Goal: Task Accomplishment & Management: Manage account settings

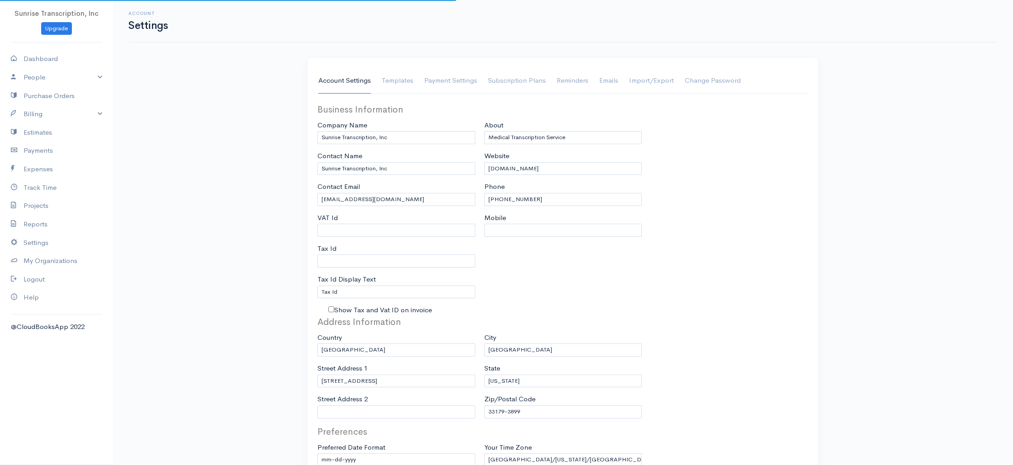
select select "3"
select select "USD"
click at [66, 112] on link "Billing" at bounding box center [56, 114] width 113 height 19
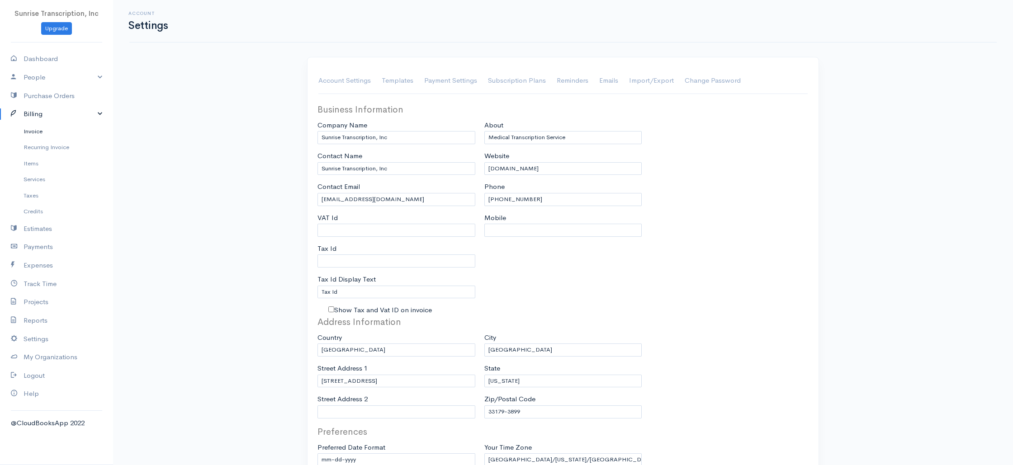
click at [57, 129] on link "Invoice" at bounding box center [56, 131] width 113 height 16
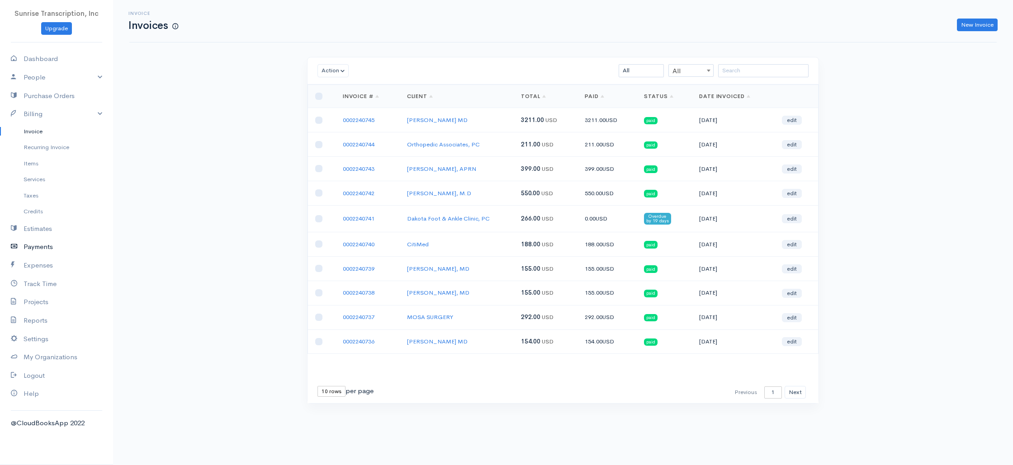
drag, startPoint x: 47, startPoint y: 246, endPoint x: 106, endPoint y: 237, distance: 59.0
click at [47, 246] on link "Payments" at bounding box center [56, 247] width 113 height 19
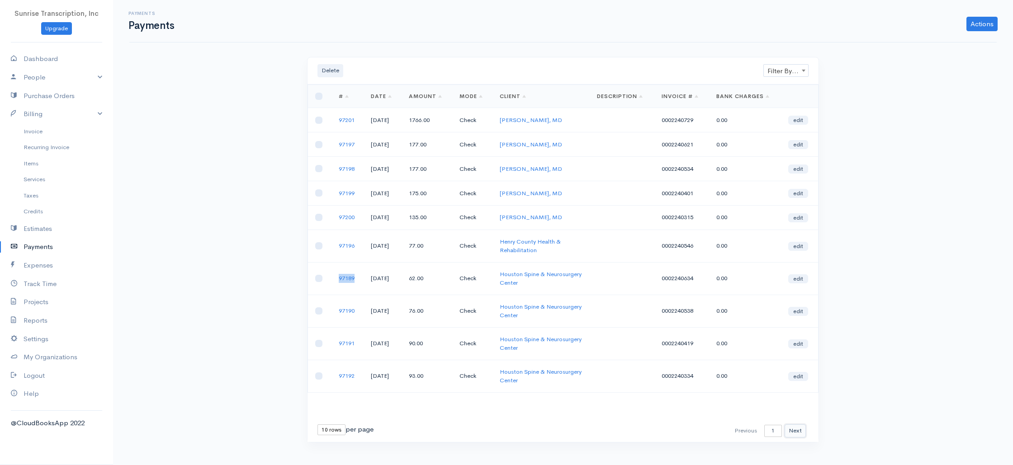
drag, startPoint x: 796, startPoint y: 431, endPoint x: 887, endPoint y: 324, distance: 139.8
click at [796, 431] on button "Next" at bounding box center [794, 430] width 21 height 13
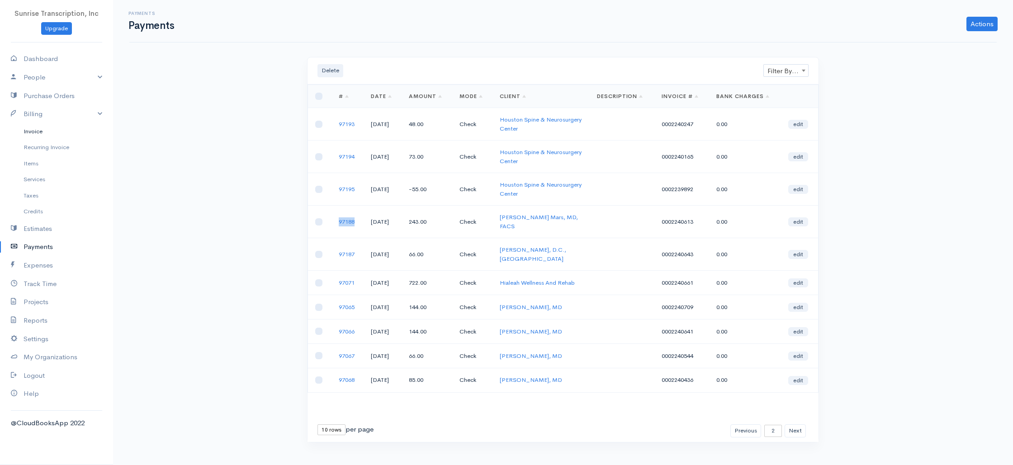
click at [43, 135] on link "Invoice" at bounding box center [56, 131] width 113 height 16
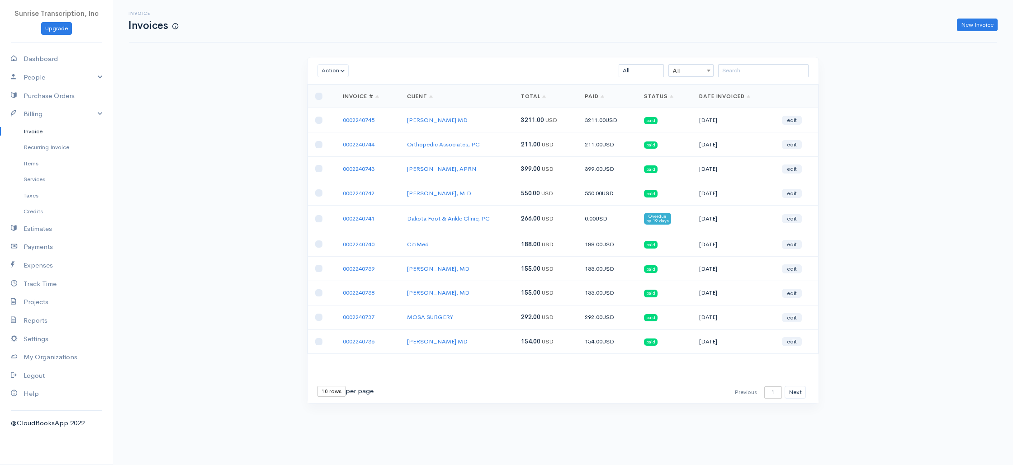
click at [241, 168] on div "Invoice Invoices New Invoice Action Archive Delete Download PDF Send Mark as Se…" at bounding box center [563, 218] width 900 height 437
click at [794, 396] on button "Next" at bounding box center [794, 392] width 21 height 13
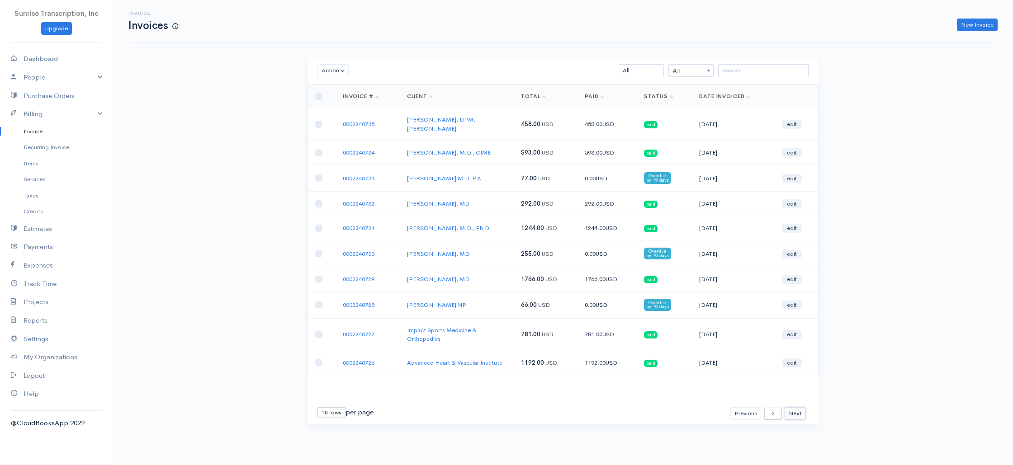
click at [794, 407] on button "Next" at bounding box center [794, 413] width 21 height 13
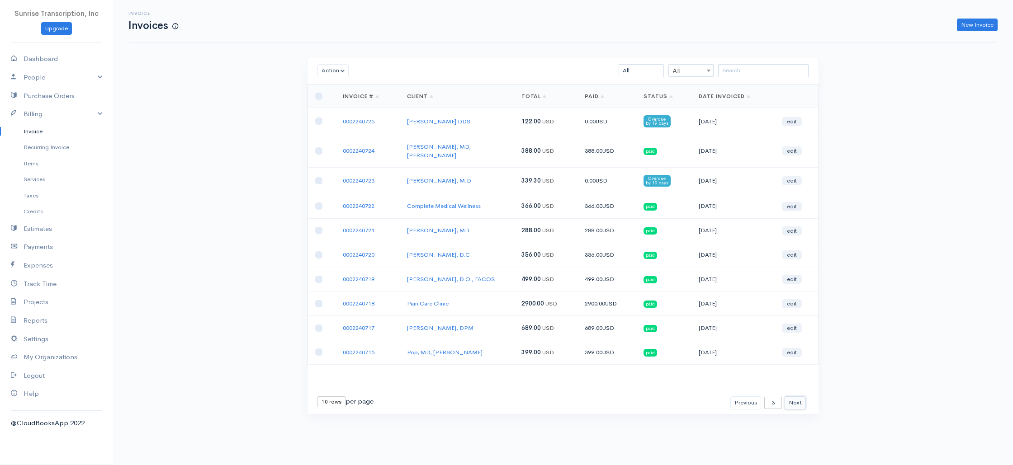
click at [794, 396] on button "Next" at bounding box center [794, 402] width 21 height 13
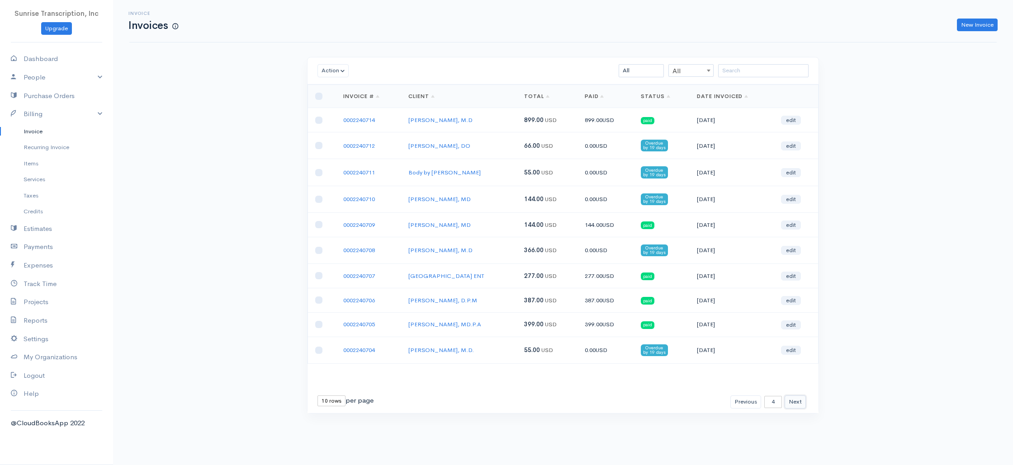
click at [797, 400] on button "Next" at bounding box center [794, 402] width 21 height 13
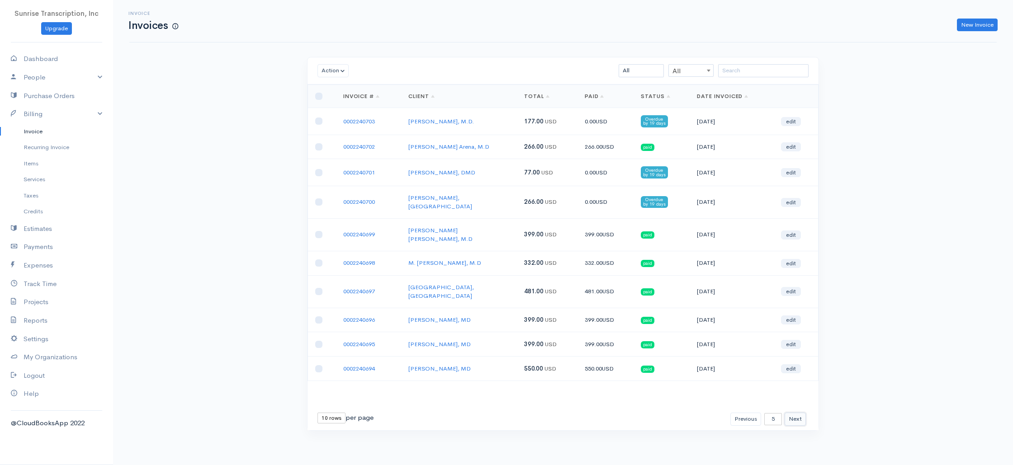
click at [793, 413] on button "Next" at bounding box center [794, 419] width 21 height 13
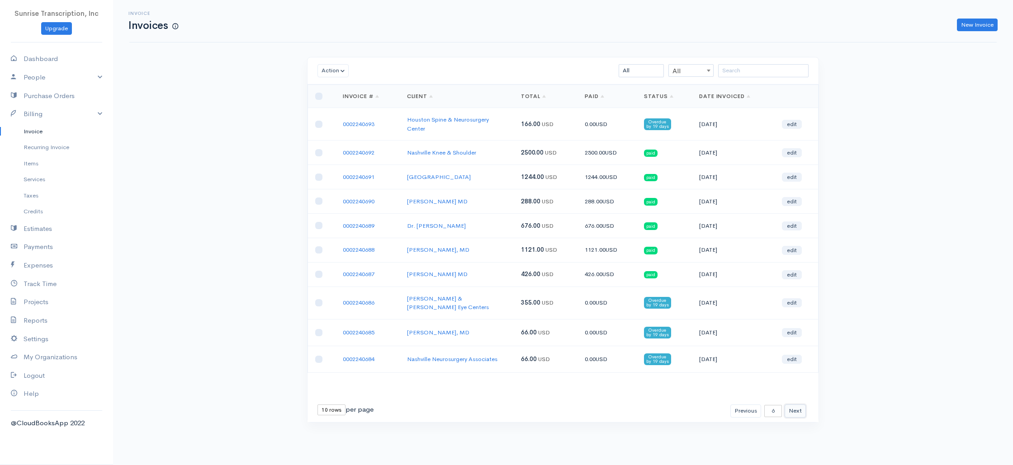
click at [798, 405] on button "Next" at bounding box center [794, 411] width 21 height 13
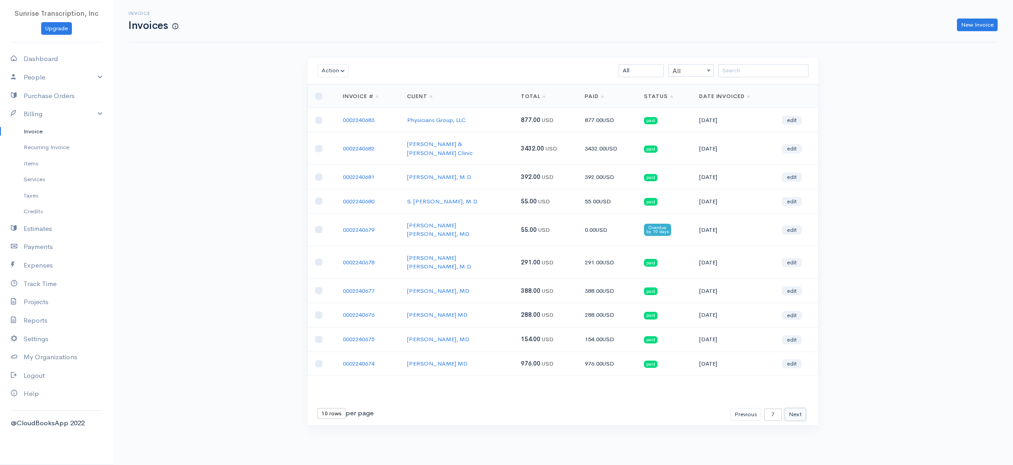
click at [797, 408] on button "Next" at bounding box center [794, 414] width 21 height 13
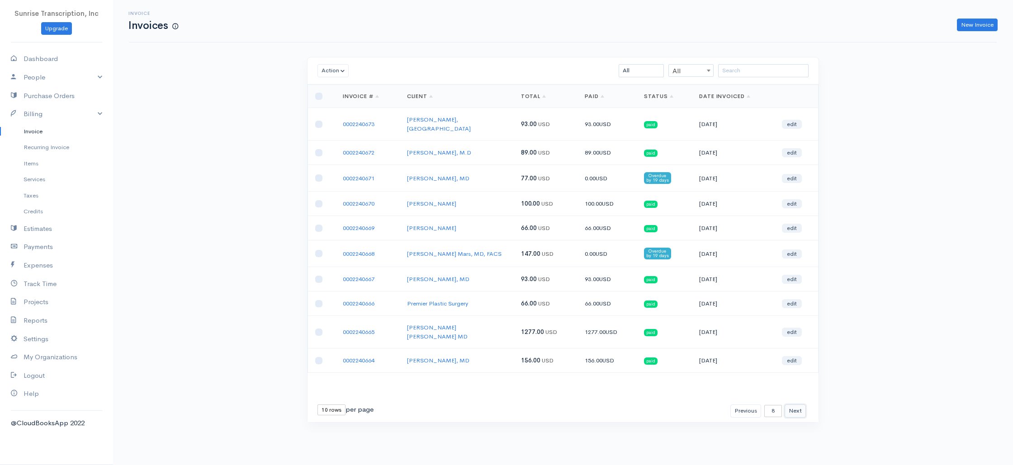
click at [797, 405] on button "Next" at bounding box center [794, 411] width 21 height 13
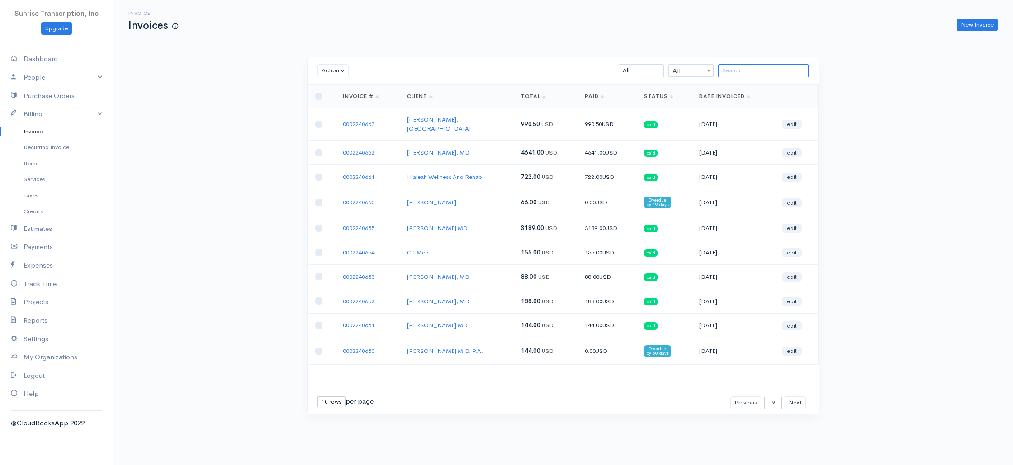
click at [774, 71] on input "search" at bounding box center [763, 70] width 90 height 13
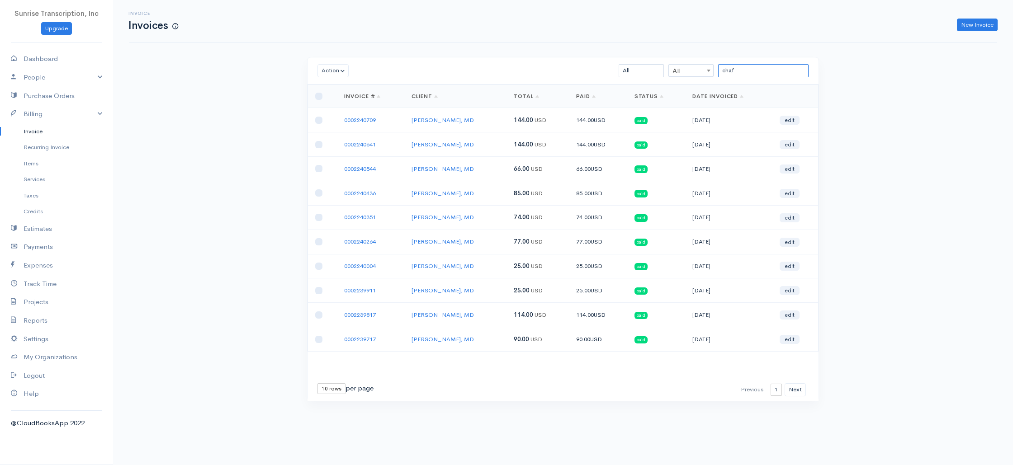
drag, startPoint x: 718, startPoint y: 71, endPoint x: 673, endPoint y: 66, distance: 45.9
click at [673, 66] on div "chaf All All All Draft Viewed Sent Paid Partial Overdue Unpaid/Open" at bounding box center [604, 70] width 417 height 13
type input "s"
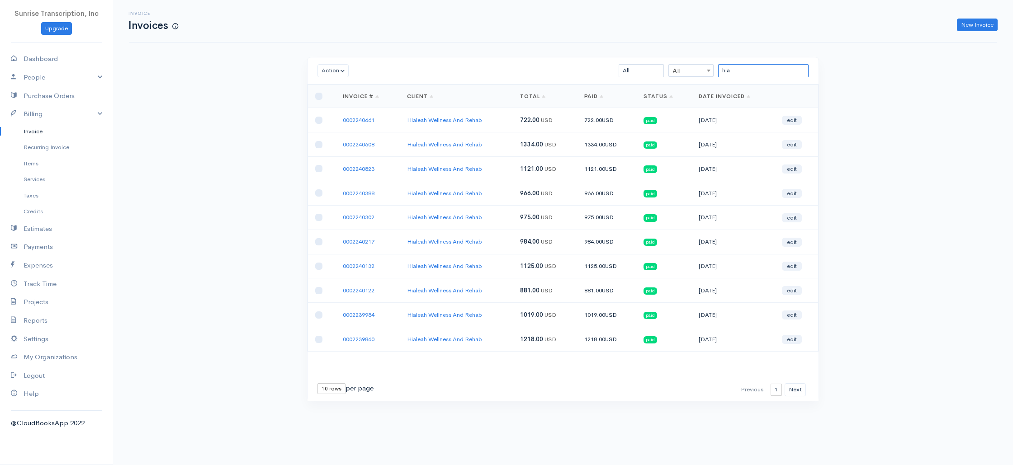
type input "hia"
click at [643, 66] on select "All Draft Viewed Sent Paid Partial Overdue Unpaid/Open" at bounding box center [640, 70] width 45 height 13
click at [618, 64] on select "All Draft Viewed Sent Paid Partial Overdue Unpaid/Open" at bounding box center [640, 70] width 45 height 13
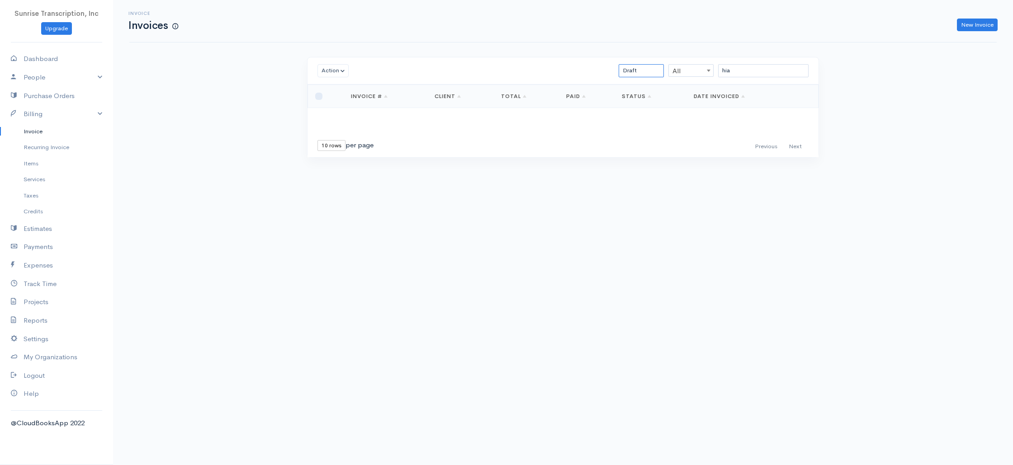
click at [645, 70] on select "All Draft Viewed Sent Paid Partial Overdue Unpaid/Open" at bounding box center [640, 70] width 45 height 13
select select "overdue"
click at [618, 64] on select "All Draft Viewed Sent Paid Partial Overdue Unpaid/Open" at bounding box center [640, 70] width 45 height 13
click at [858, 99] on div "Invoice Invoices New Invoice Action Archive Delete Download PDF Send Mark as Se…" at bounding box center [563, 95] width 900 height 191
click at [22, 127] on link "Invoice" at bounding box center [56, 131] width 113 height 16
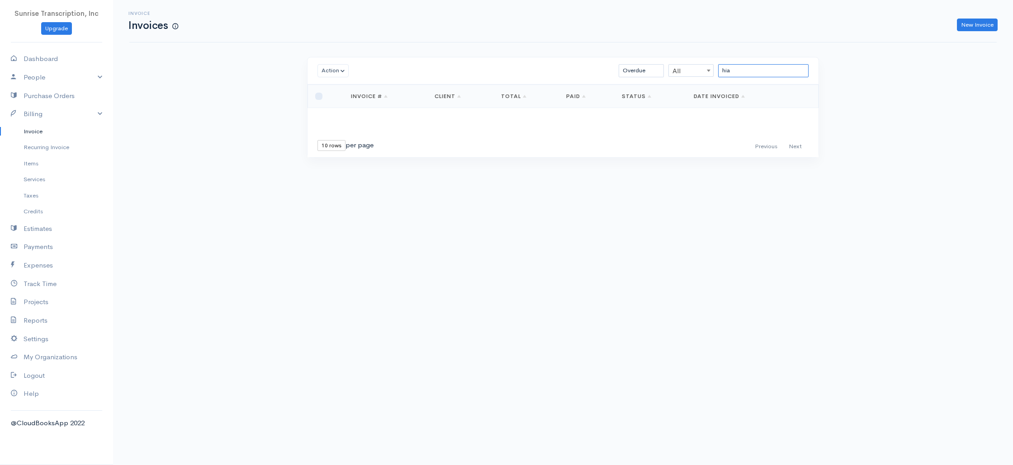
drag, startPoint x: 682, startPoint y: 64, endPoint x: 674, endPoint y: 63, distance: 7.3
click at [674, 63] on div "Action Archive Delete Download PDF Send Mark as Sent Mark Un-Sent Enter Payment…" at bounding box center [562, 70] width 511 height 27
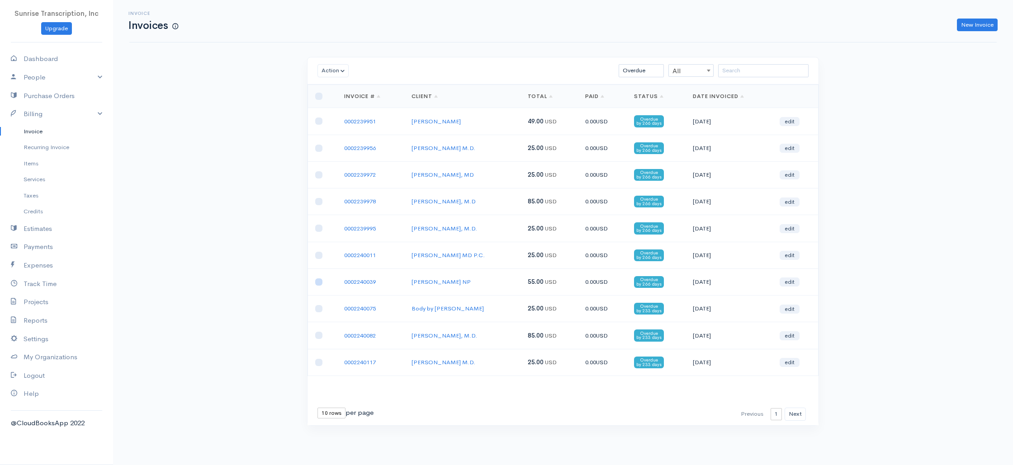
click at [318, 282] on input "checkbox" at bounding box center [318, 281] width 7 height 7
checkbox input "true"
click at [319, 256] on input "checkbox" at bounding box center [318, 255] width 7 height 7
checkbox input "true"
click at [319, 230] on input "checkbox" at bounding box center [318, 228] width 7 height 7
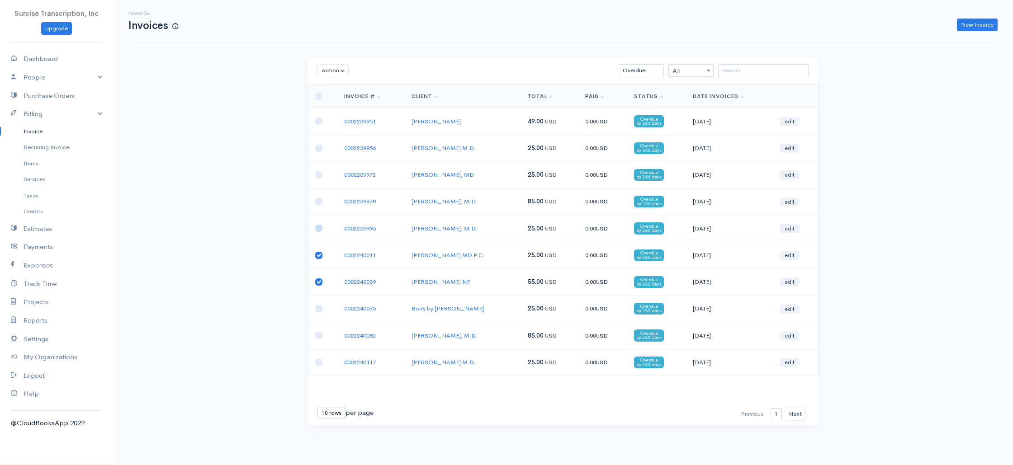
checkbox input "true"
click at [316, 202] on input "checkbox" at bounding box center [318, 201] width 7 height 7
checkbox input "true"
click at [318, 175] on input "checkbox" at bounding box center [318, 174] width 7 height 7
checkbox input "true"
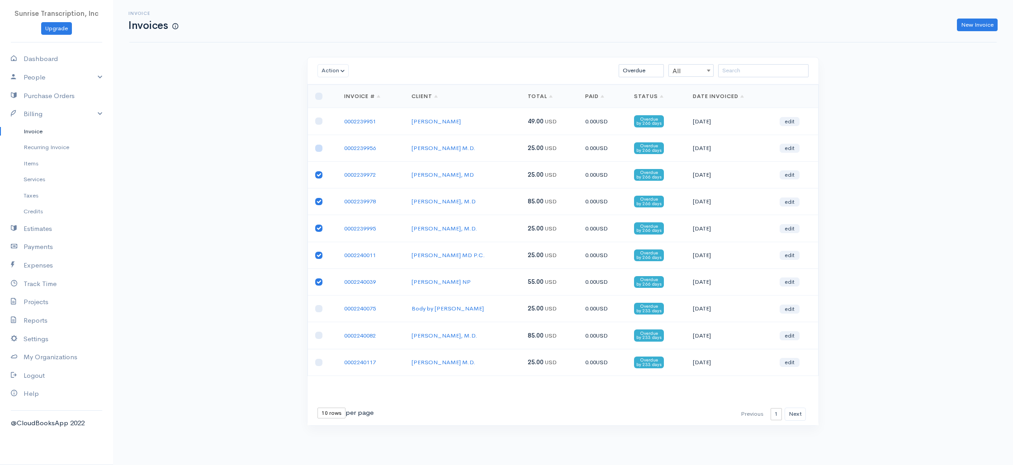
click at [319, 145] on input "checkbox" at bounding box center [318, 148] width 7 height 7
checkbox input "true"
click at [319, 118] on input "checkbox" at bounding box center [318, 121] width 7 height 7
checkbox input "true"
click at [317, 227] on input "checkbox" at bounding box center [318, 228] width 7 height 7
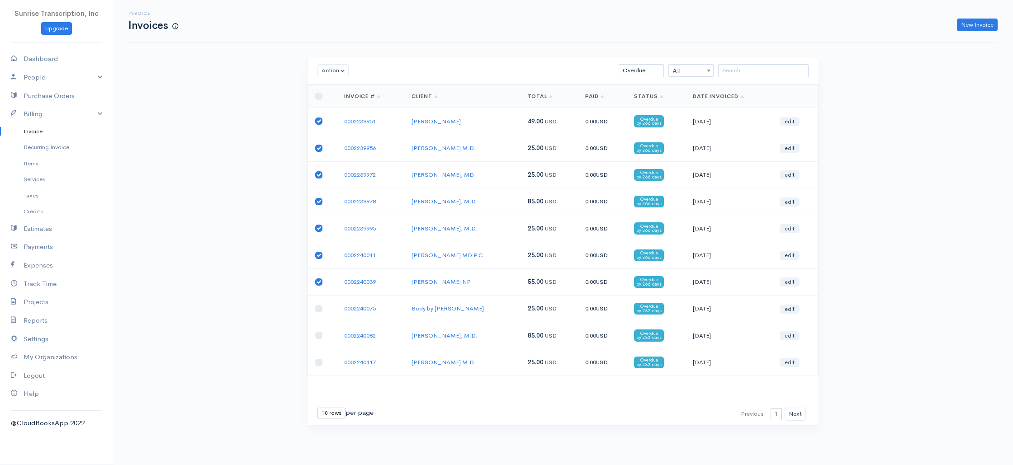
checkbox input "false"
click at [318, 147] on input "checkbox" at bounding box center [318, 148] width 7 height 7
checkbox input "false"
drag, startPoint x: 318, startPoint y: 255, endPoint x: 321, endPoint y: 231, distance: 25.0
click at [318, 255] on input "checkbox" at bounding box center [318, 255] width 7 height 7
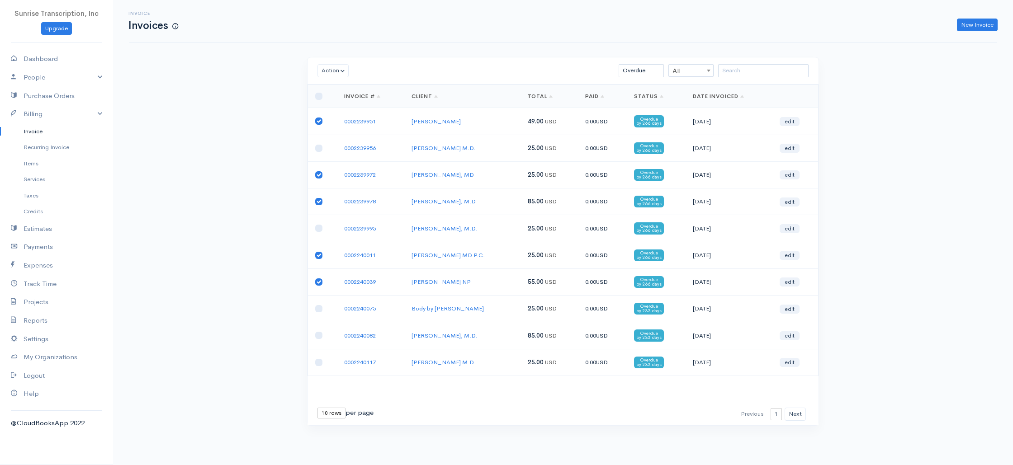
checkbox input "false"
click at [334, 71] on button "Action" at bounding box center [332, 70] width 31 height 13
click at [339, 104] on link "Delete" at bounding box center [353, 105] width 71 height 16
click at [437, 147] on link "[PERSON_NAME], M.D." at bounding box center [443, 148] width 66 height 8
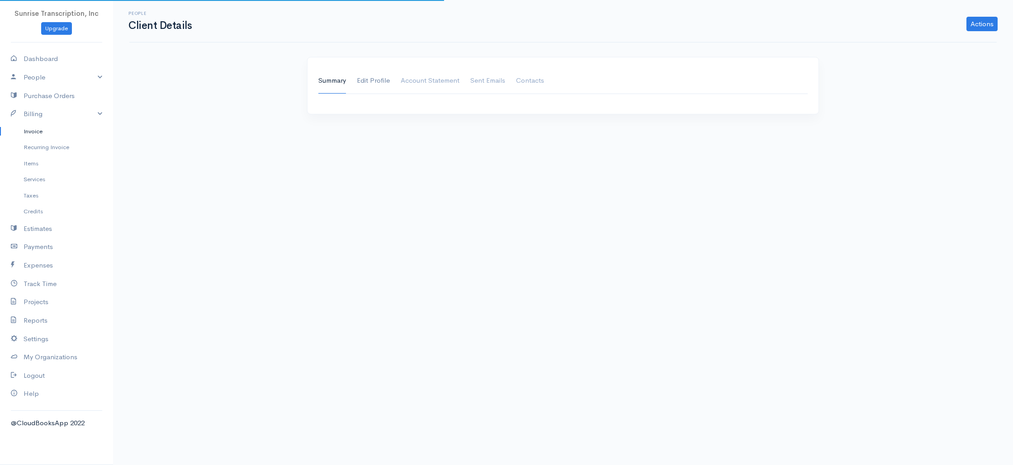
click at [362, 73] on link "Edit Profile" at bounding box center [373, 80] width 33 height 25
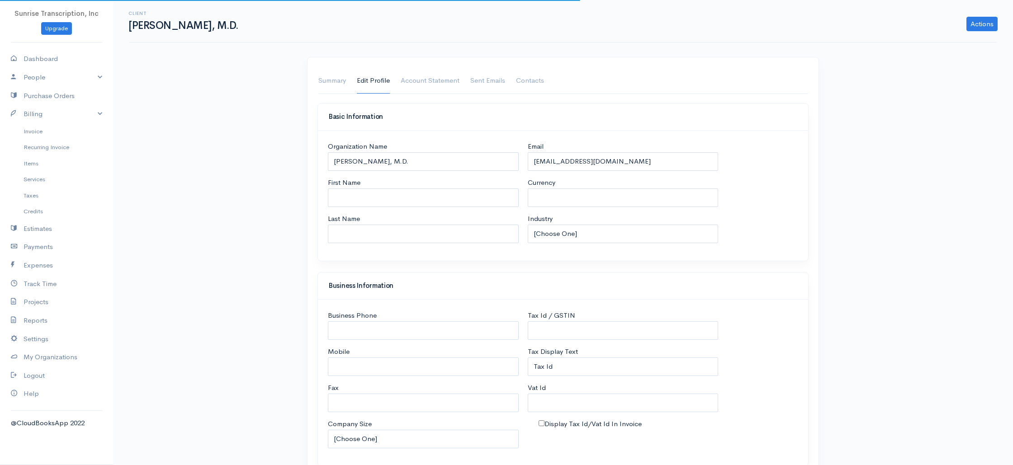
select select "USD"
select select "[GEOGRAPHIC_DATA]"
drag, startPoint x: 612, startPoint y: 164, endPoint x: 601, endPoint y: 162, distance: 11.1
click at [612, 164] on input "jud2000@att.net" at bounding box center [623, 161] width 191 height 19
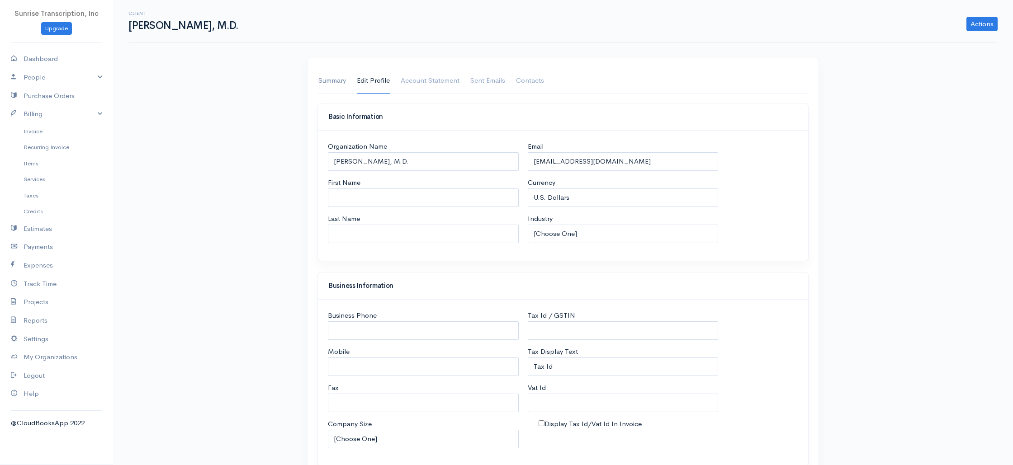
click at [339, 82] on link "Summary" at bounding box center [332, 80] width 28 height 25
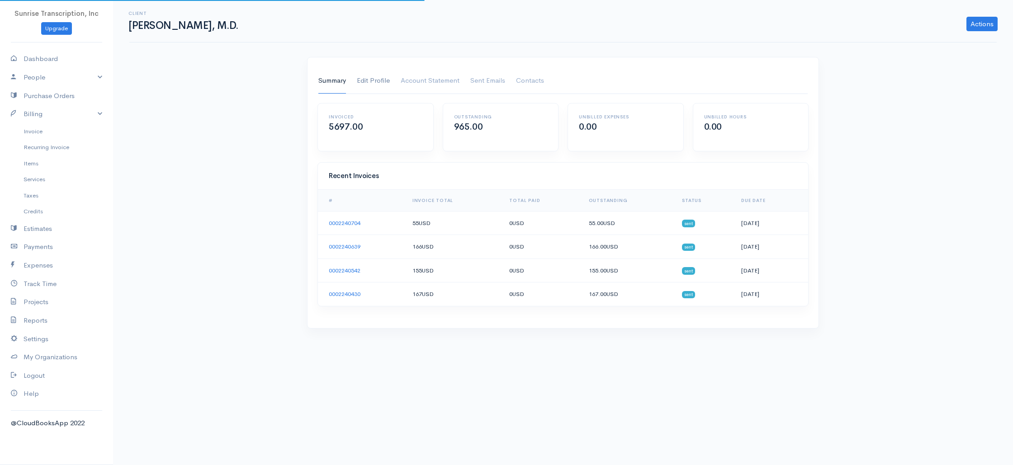
click at [377, 82] on link "Edit Profile" at bounding box center [373, 80] width 33 height 25
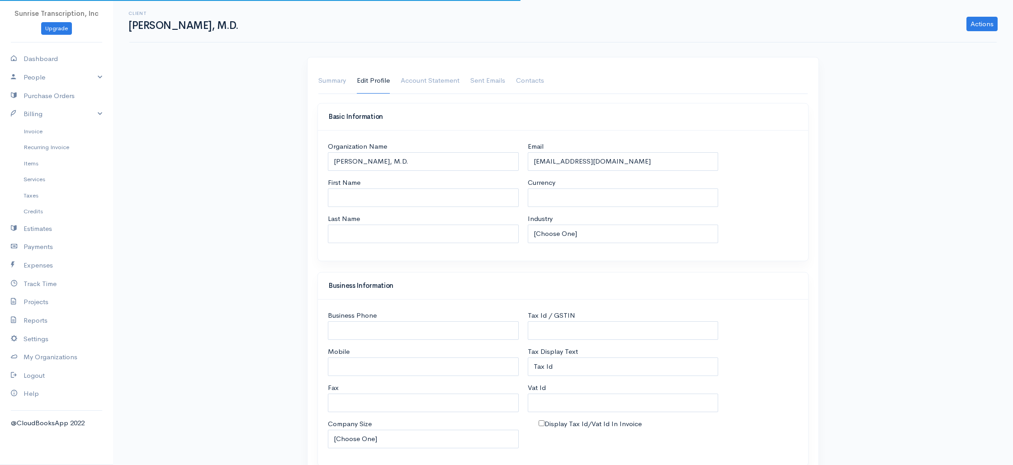
select select "USD"
select select "[GEOGRAPHIC_DATA]"
click at [328, 77] on link "Summary" at bounding box center [332, 80] width 28 height 25
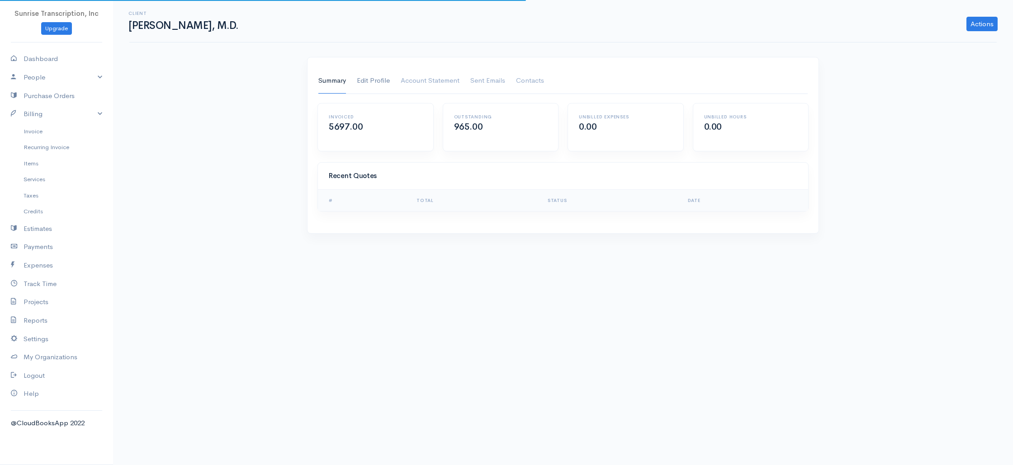
click at [372, 80] on link "Edit Profile" at bounding box center [373, 80] width 33 height 25
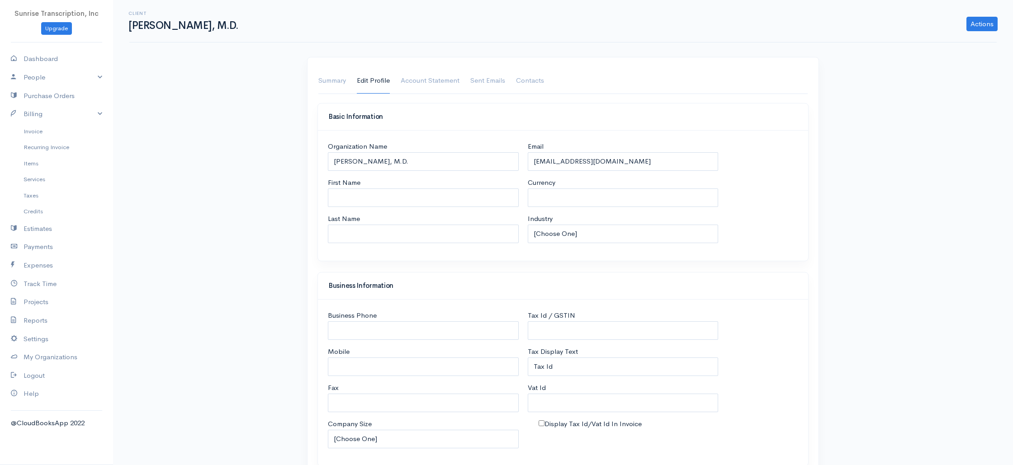
select select "USD"
select select "[GEOGRAPHIC_DATA]"
click at [338, 80] on link "Summary" at bounding box center [332, 80] width 28 height 25
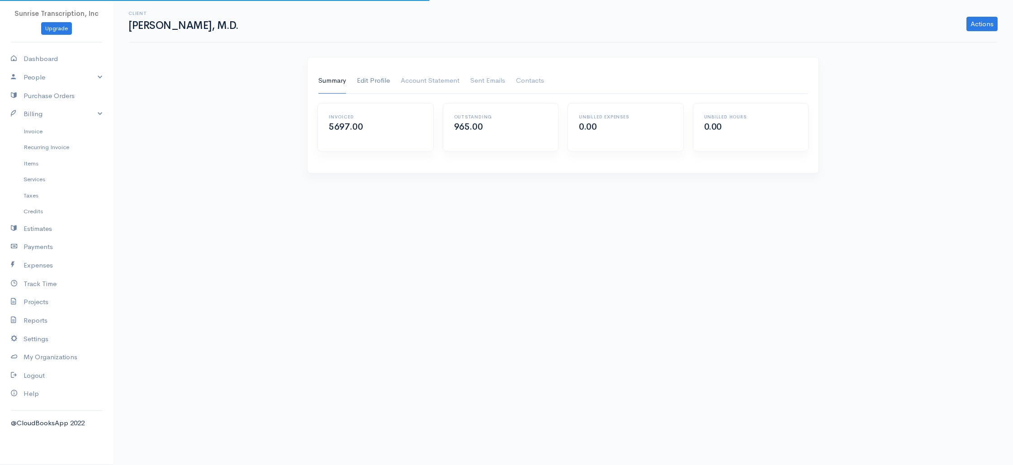
click at [376, 82] on link "Edit Profile" at bounding box center [373, 80] width 33 height 25
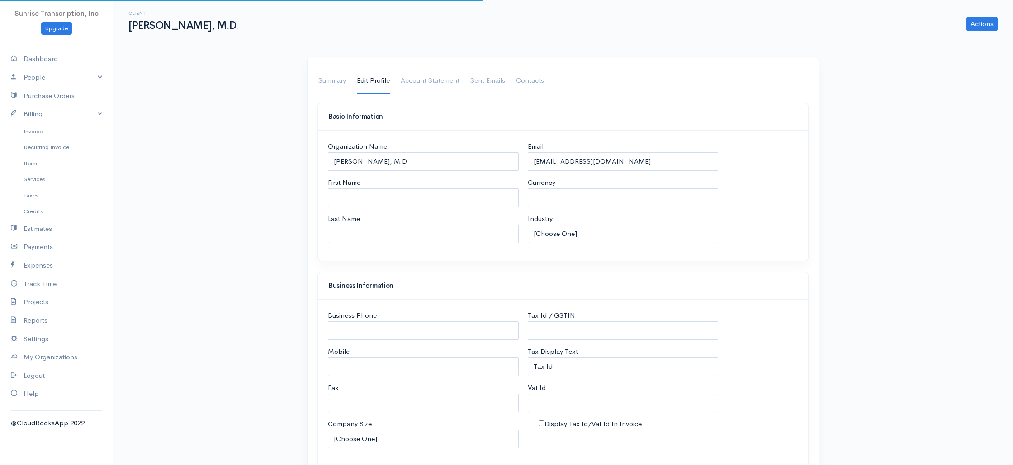
select select "USD"
select select "[GEOGRAPHIC_DATA]"
click at [332, 80] on link "Summary" at bounding box center [332, 80] width 28 height 25
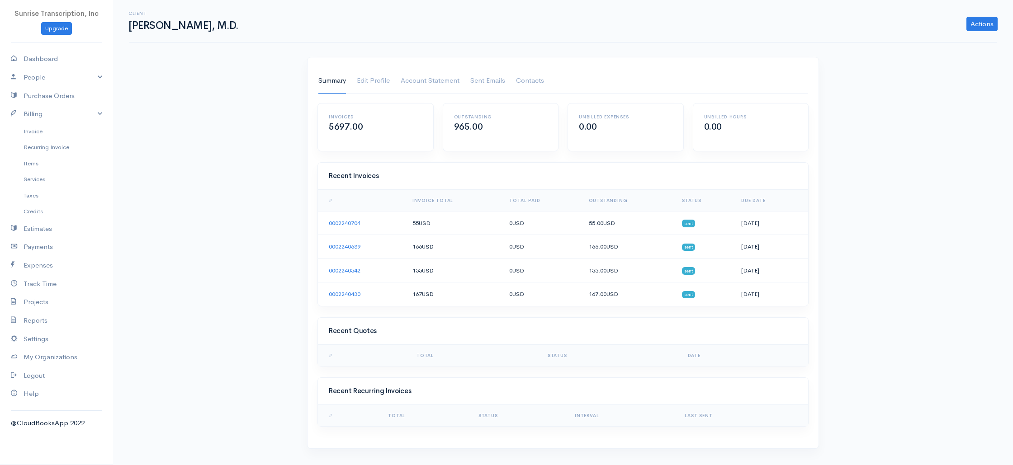
click at [183, 23] on h1 "[PERSON_NAME], M.D." at bounding box center [184, 25] width 112 height 11
copy h1 "DeSousa"
click at [47, 131] on link "Invoice" at bounding box center [56, 131] width 113 height 16
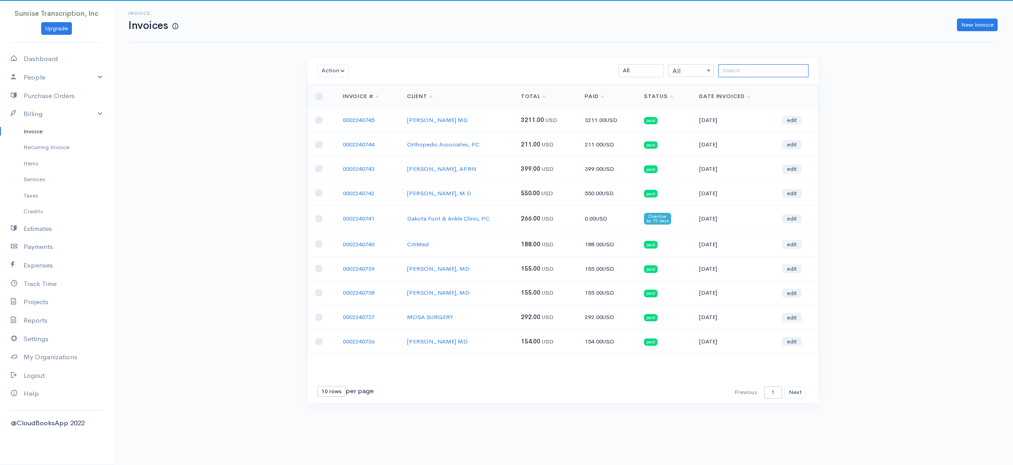
drag, startPoint x: 775, startPoint y: 72, endPoint x: 780, endPoint y: 73, distance: 5.6
click at [775, 72] on input "search" at bounding box center [763, 70] width 90 height 13
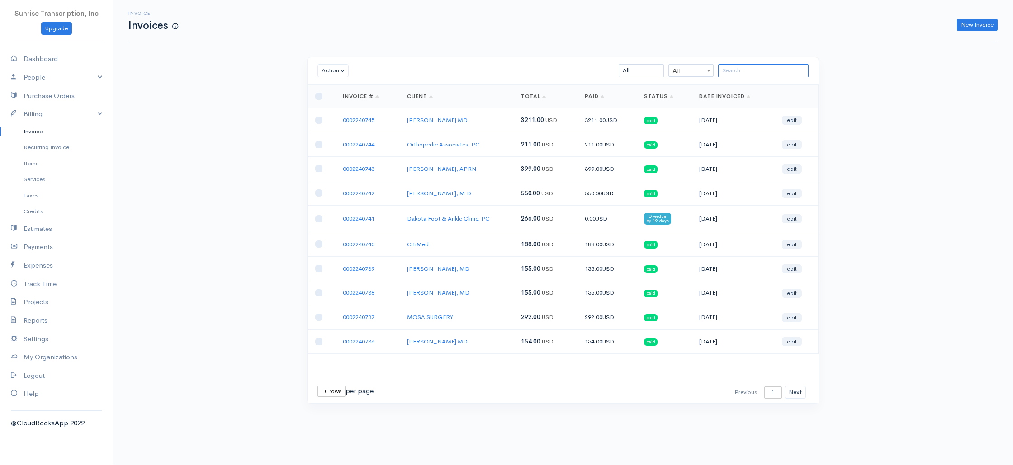
paste input "DeSousa"
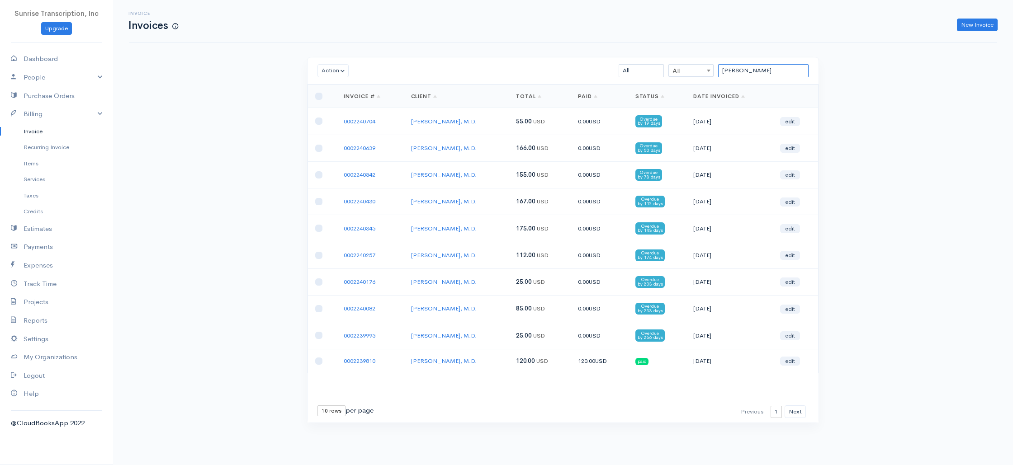
type input "DeSousa"
click at [335, 408] on select "10 rows 25 rows 50 rows" at bounding box center [331, 410] width 28 height 11
select select "25"
click at [317, 405] on select "10 rows 25 rows 50 rows" at bounding box center [331, 410] width 28 height 11
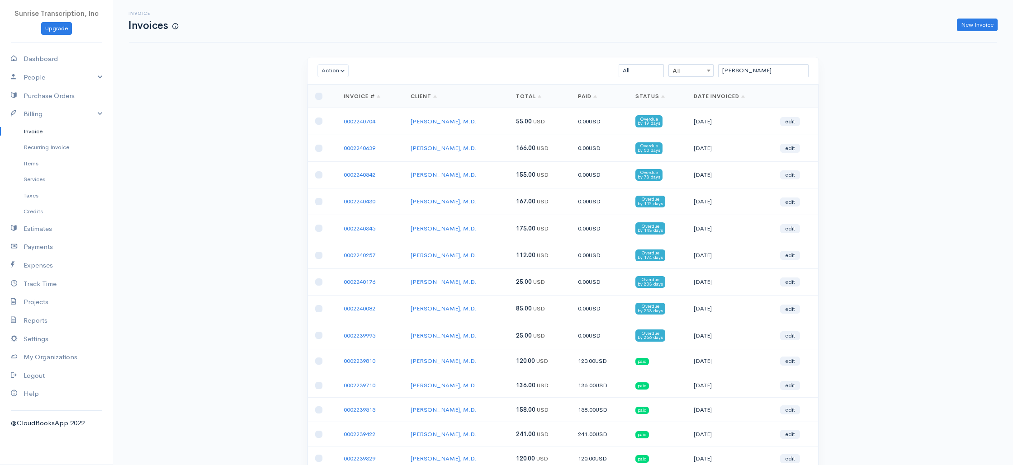
click at [900, 196] on div "Invoice Invoices New Invoice Action Archive Delete Download PDF Send Mark as Se…" at bounding box center [563, 411] width 900 height 822
click at [849, 213] on div "Invoice Invoices New Invoice Action Archive Delete Download PDF Send Mark as Se…" at bounding box center [563, 411] width 900 height 822
click at [256, 132] on div "Invoice Invoices New Invoice Action Archive Delete Download PDF Send Mark as Se…" at bounding box center [563, 411] width 900 height 822
click at [439, 122] on link "[PERSON_NAME], M.D." at bounding box center [443, 122] width 66 height 8
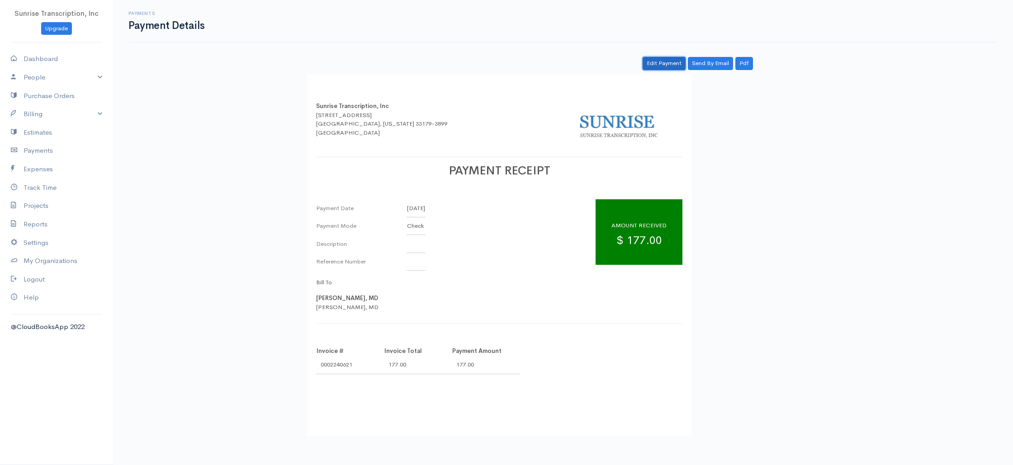
click at [655, 67] on link "Edit Payment" at bounding box center [663, 63] width 43 height 13
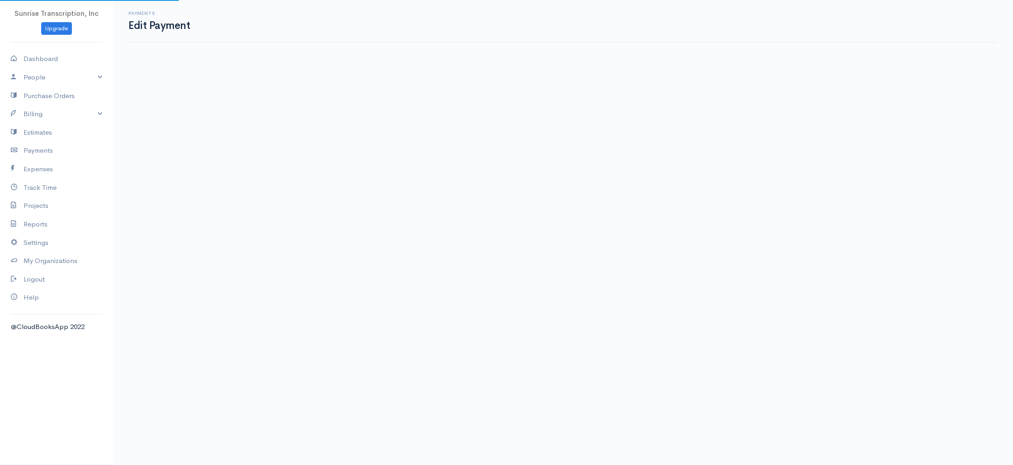
select select "2"
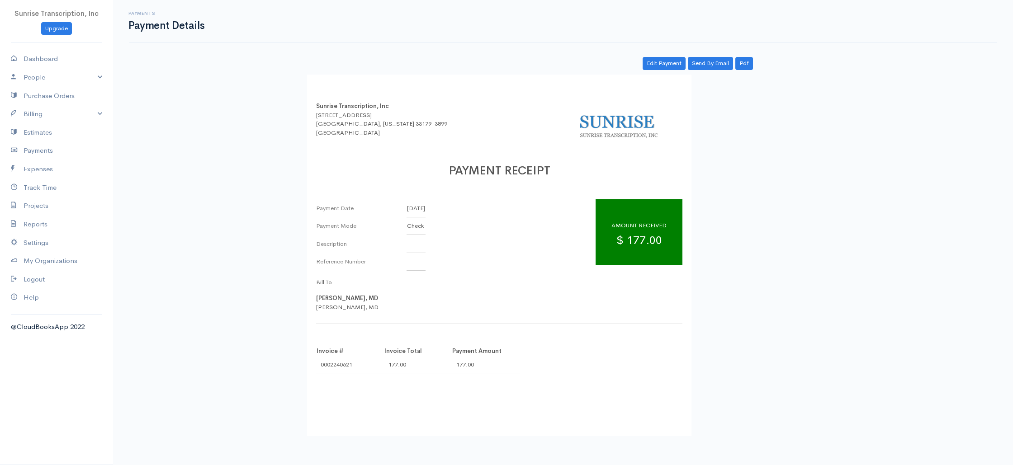
click at [342, 365] on td "0002240621" at bounding box center [350, 365] width 68 height 18
copy td "0002240621"
click at [57, 113] on link "Billing" at bounding box center [56, 114] width 113 height 19
click at [49, 132] on link "Invoice" at bounding box center [56, 131] width 113 height 16
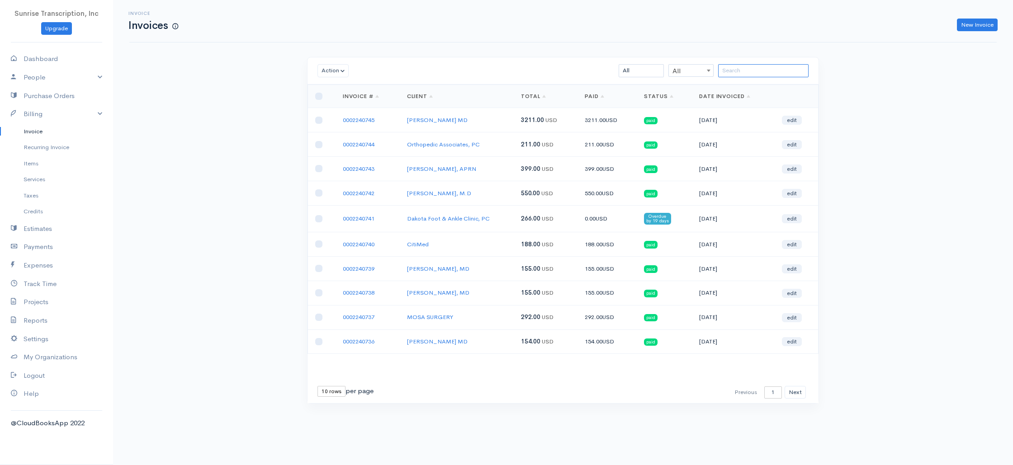
click at [758, 74] on input "search" at bounding box center [763, 70] width 90 height 13
paste input "0002240621"
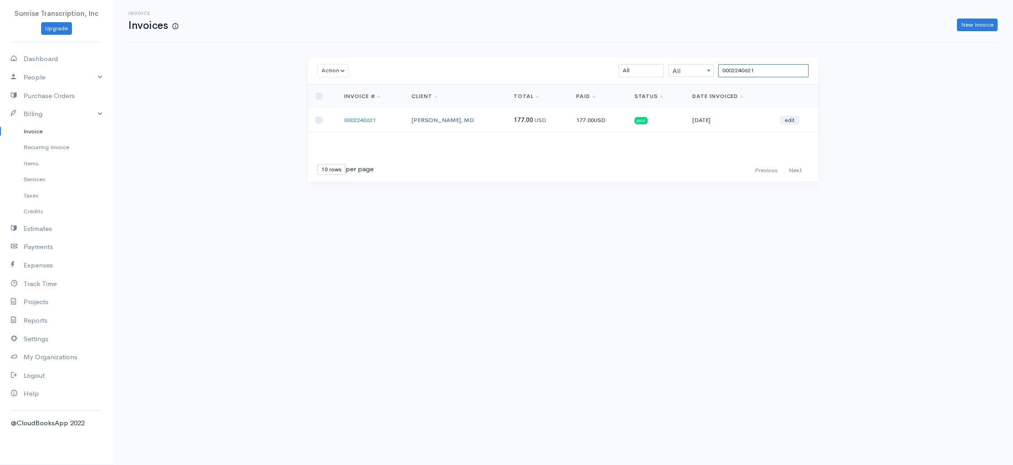
type input "0002240621"
click at [432, 121] on link "Krishan K Batra, MD" at bounding box center [442, 120] width 62 height 8
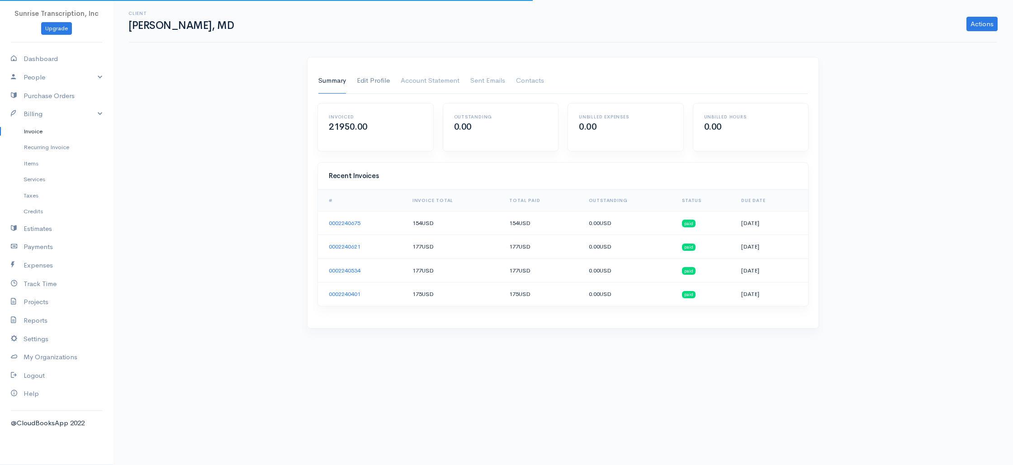
click at [369, 83] on link "Edit Profile" at bounding box center [373, 80] width 33 height 25
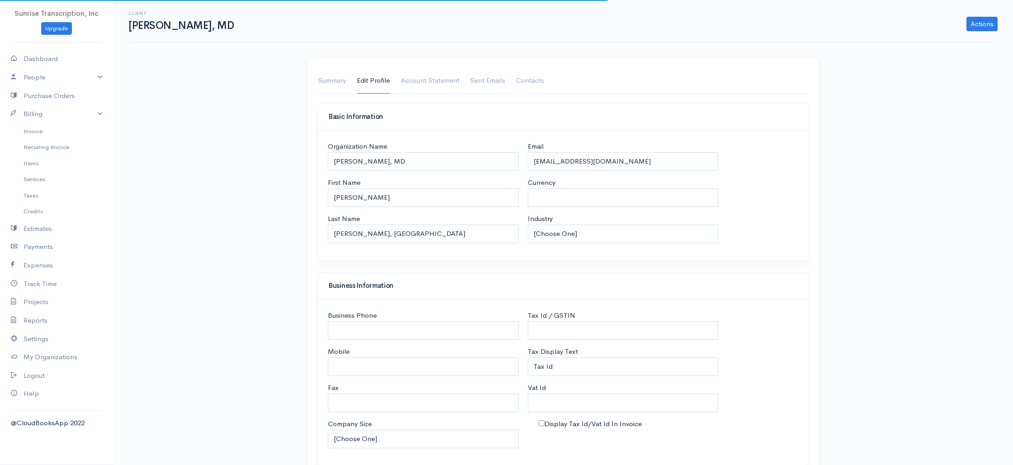
select select "USD"
select select "[GEOGRAPHIC_DATA]"
click at [634, 166] on input "doctorbatra@gmail.com" at bounding box center [623, 161] width 191 height 19
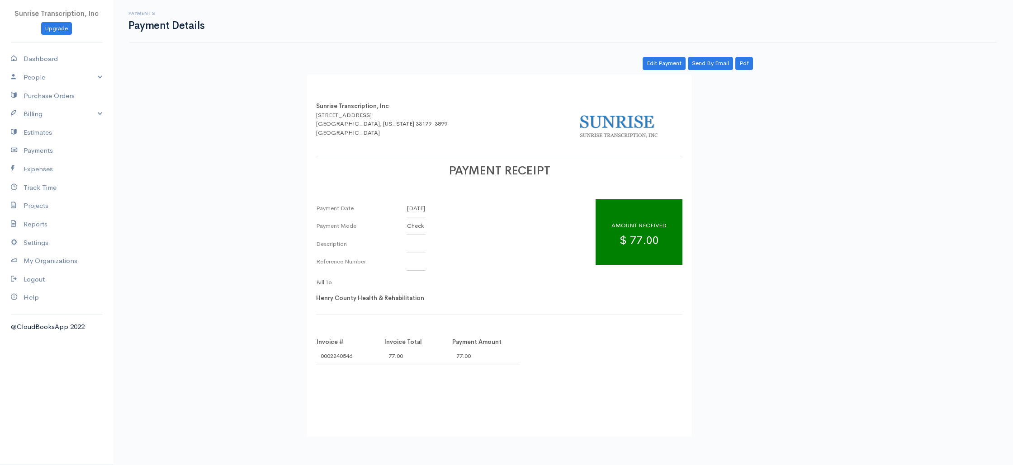
click at [343, 356] on td "0002240546" at bounding box center [350, 356] width 68 height 18
copy td "0002240546"
drag, startPoint x: 45, startPoint y: 111, endPoint x: 45, endPoint y: 115, distance: 4.5
click at [45, 111] on link "Billing" at bounding box center [56, 114] width 113 height 19
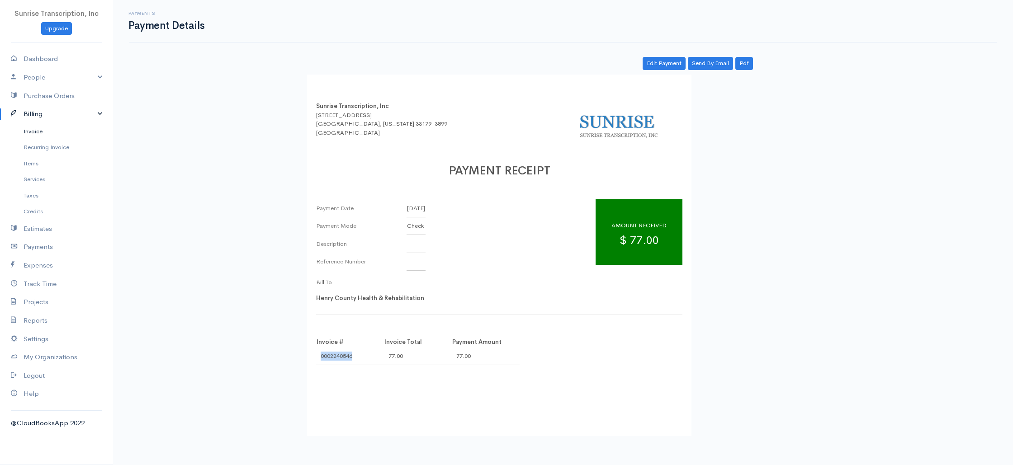
click at [44, 130] on link "Invoice" at bounding box center [56, 131] width 113 height 16
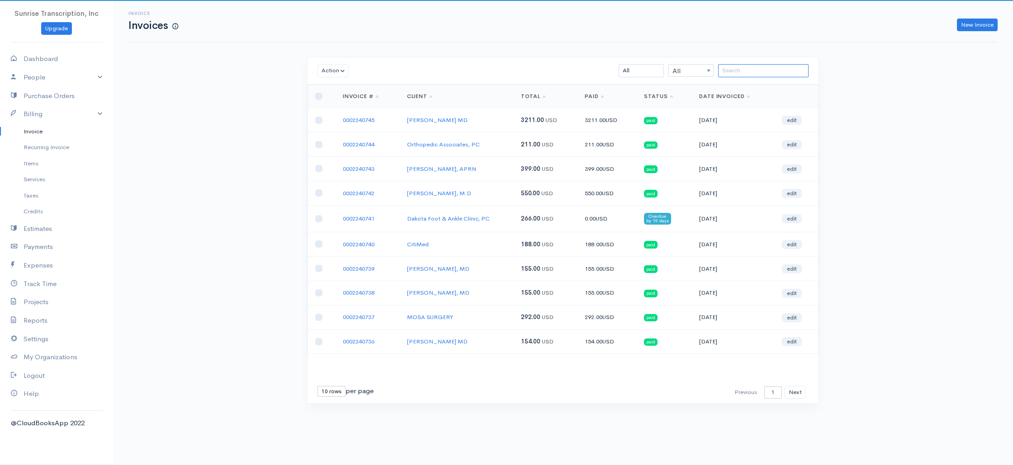
click at [764, 72] on input "search" at bounding box center [763, 70] width 90 height 13
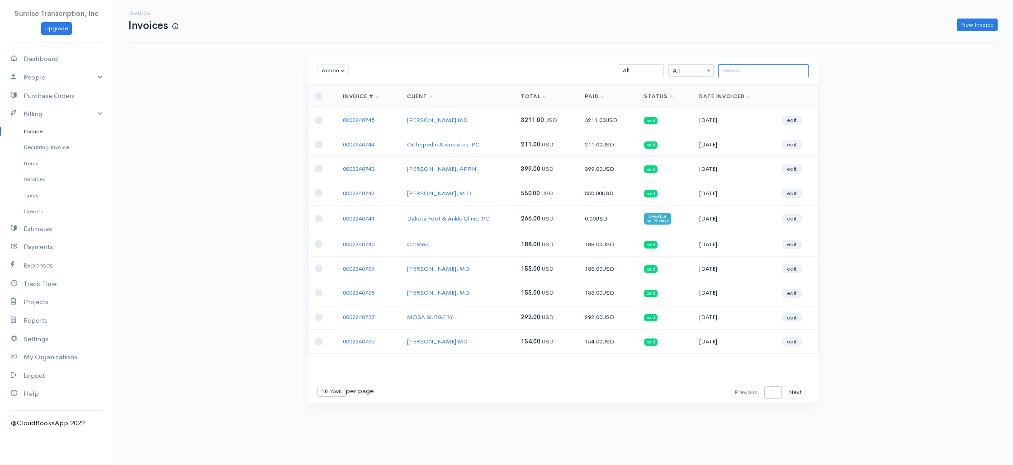
paste input "0002240546"
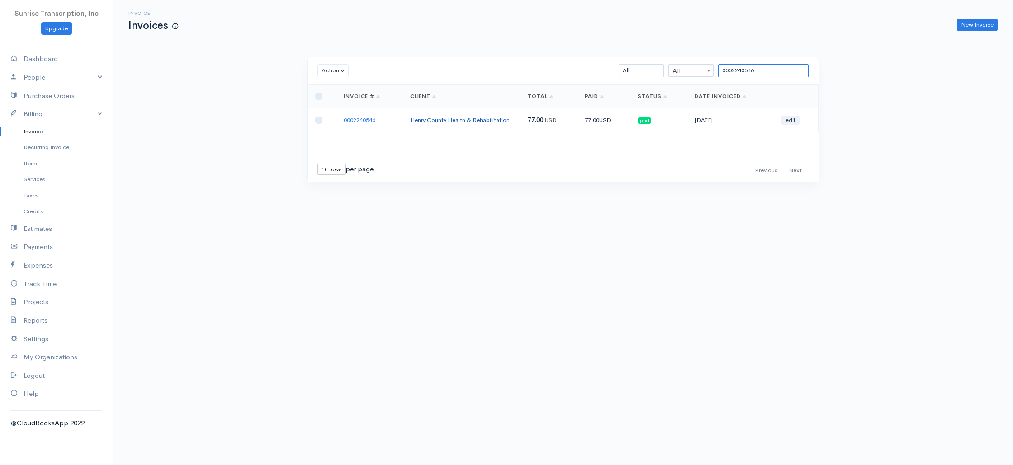
type input "0002240546"
click at [422, 122] on link "Henry County Health & Rehabilitation" at bounding box center [459, 120] width 99 height 8
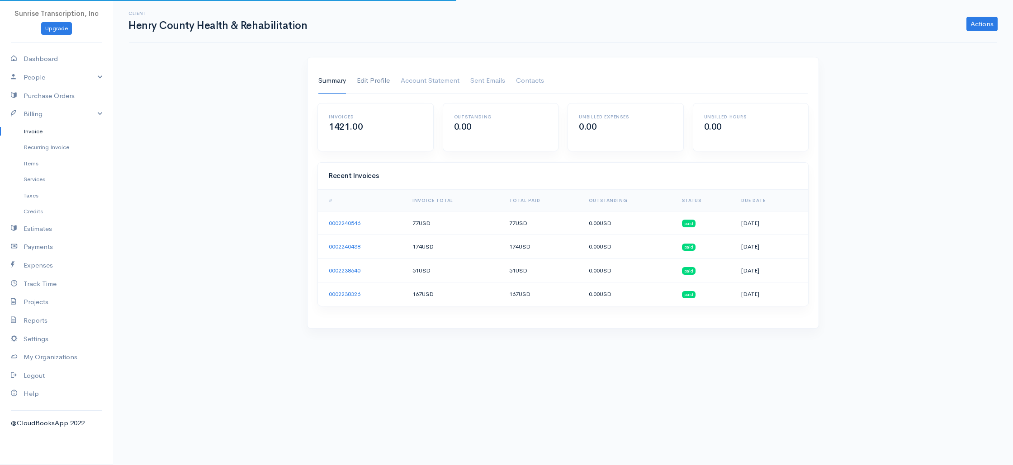
click at [376, 85] on link "Edit Profile" at bounding box center [373, 80] width 33 height 25
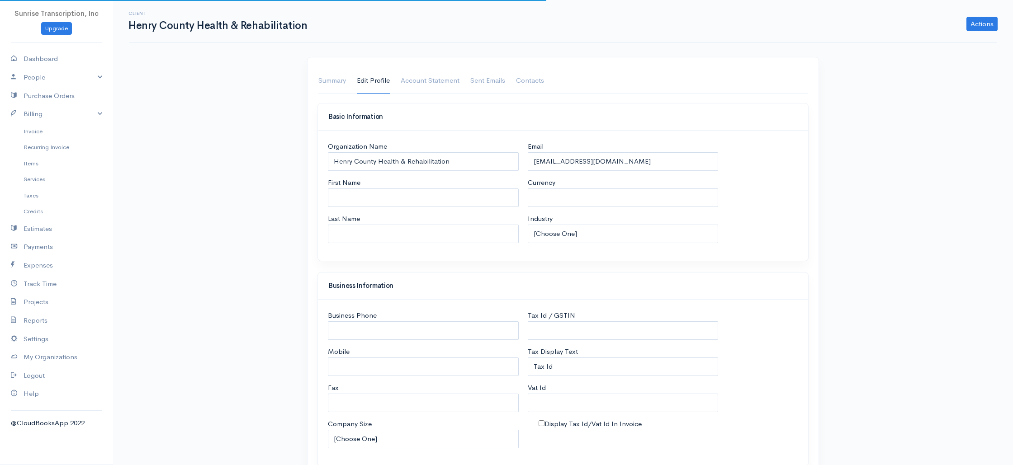
select select "USD"
select select "[GEOGRAPHIC_DATA]"
click at [620, 165] on input "showatt@hcnh.net" at bounding box center [623, 161] width 191 height 19
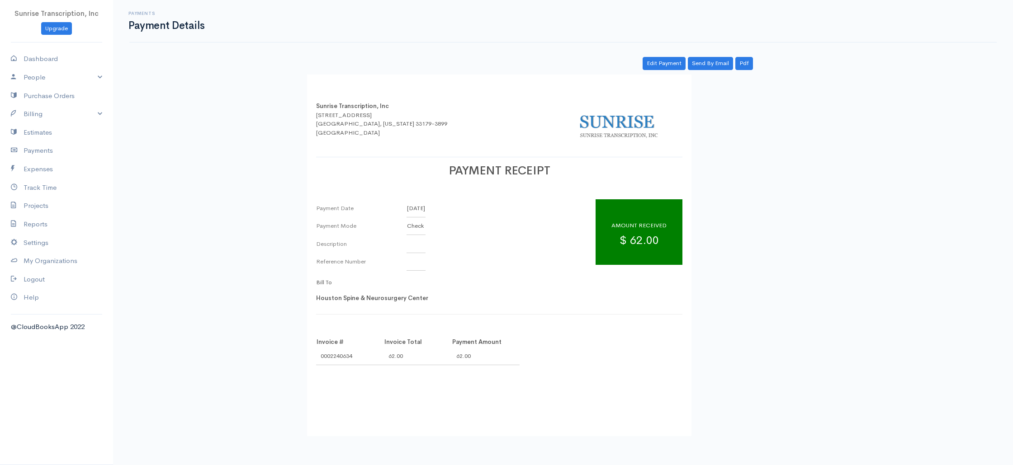
click at [342, 357] on td "0002240634" at bounding box center [350, 356] width 68 height 18
copy td "0002240634"
drag, startPoint x: 41, startPoint y: 115, endPoint x: 41, endPoint y: 125, distance: 9.5
click at [41, 115] on link "Billing" at bounding box center [56, 114] width 113 height 19
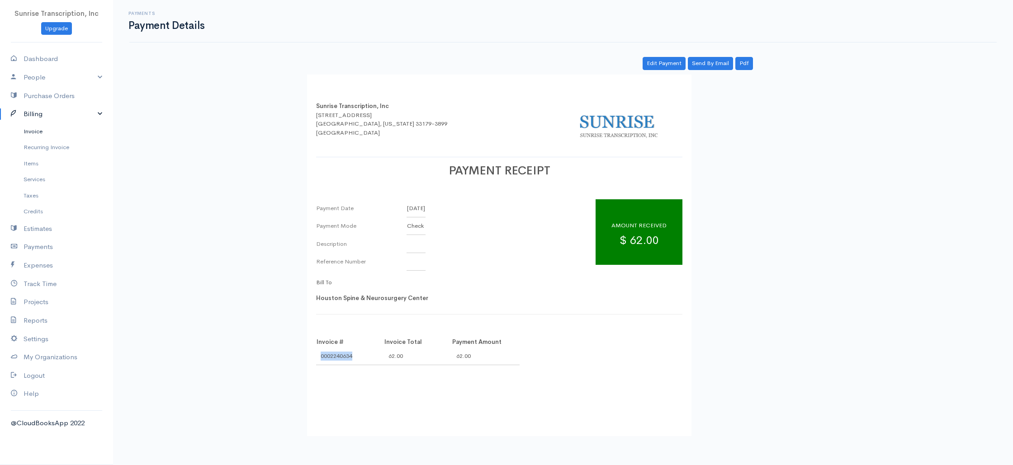
click at [41, 125] on link "Invoice" at bounding box center [56, 131] width 113 height 16
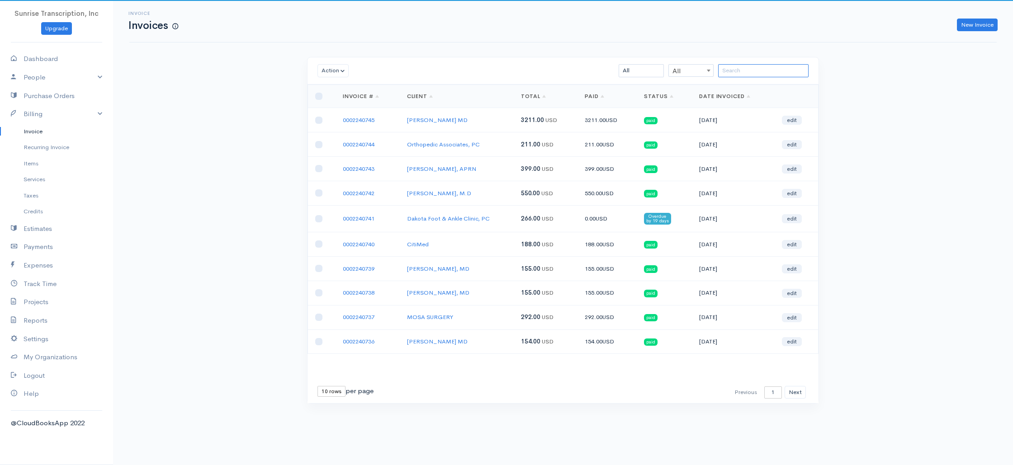
click at [754, 72] on input "search" at bounding box center [763, 70] width 90 height 13
paste input "0002240634"
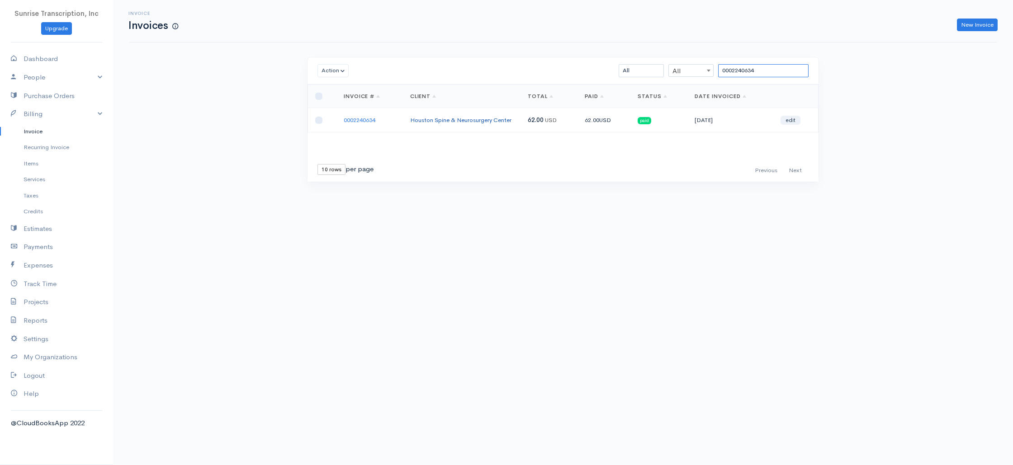
type input "0002240634"
click at [443, 119] on link "Houston Spine & Neurosurgery Center" at bounding box center [460, 120] width 101 height 8
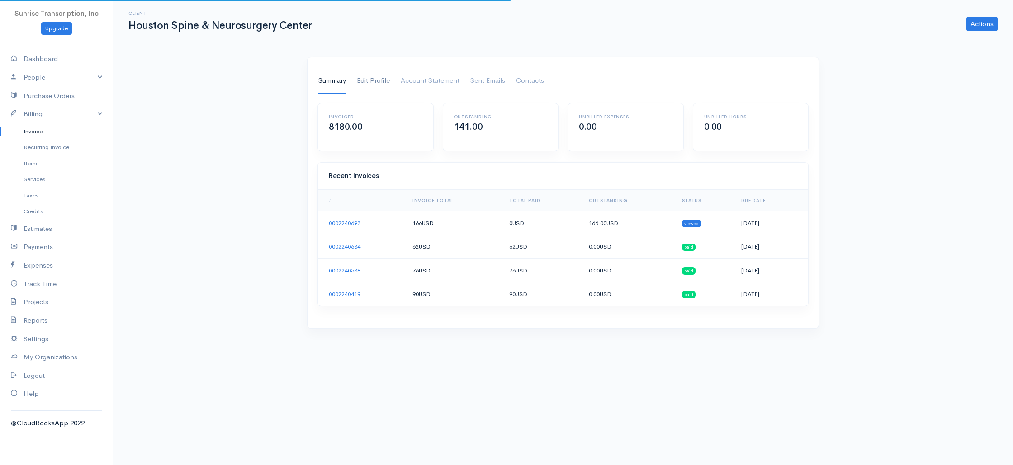
click at [373, 83] on link "Edit Profile" at bounding box center [373, 80] width 33 height 25
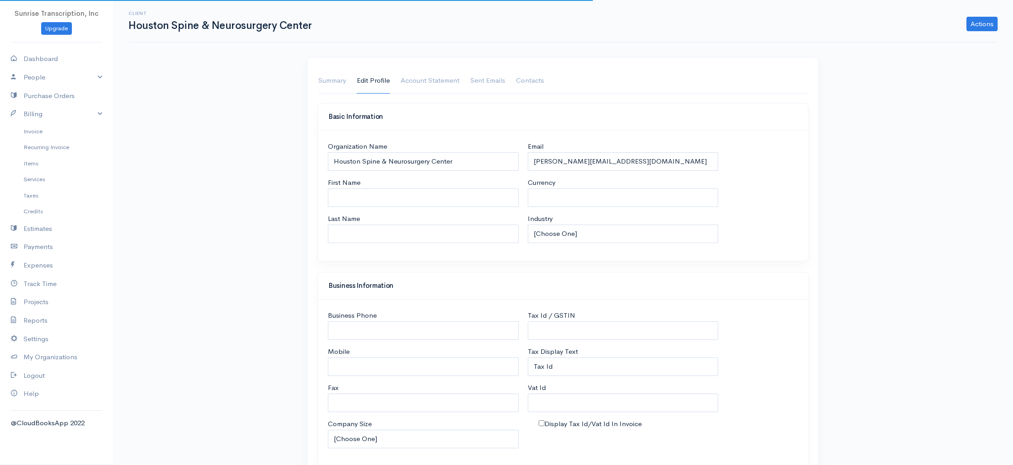
select select "USD"
select select "[GEOGRAPHIC_DATA]"
click at [632, 162] on input "angela@hsnc1.com" at bounding box center [623, 161] width 191 height 19
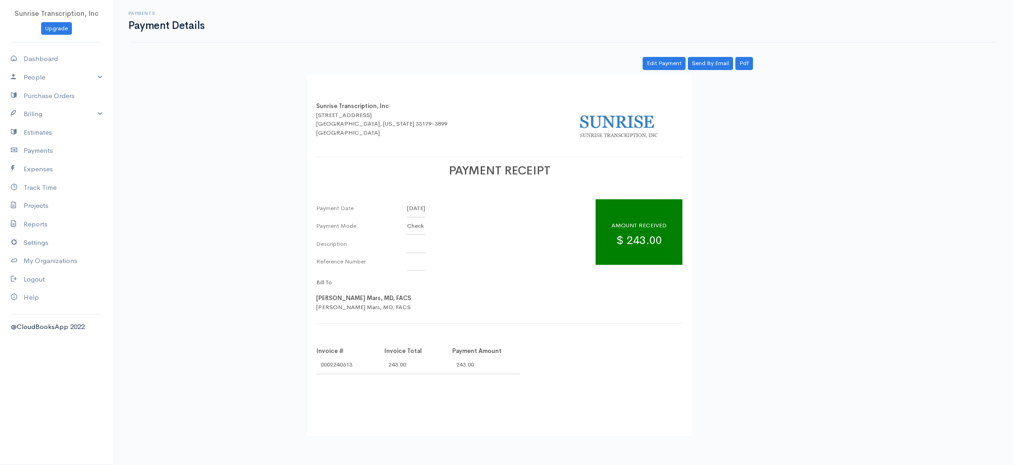
click at [343, 363] on td "0002240613" at bounding box center [350, 365] width 68 height 18
copy td "0002240613"
click at [56, 113] on link "Billing" at bounding box center [56, 114] width 113 height 19
drag, startPoint x: 46, startPoint y: 130, endPoint x: 56, endPoint y: 127, distance: 10.2
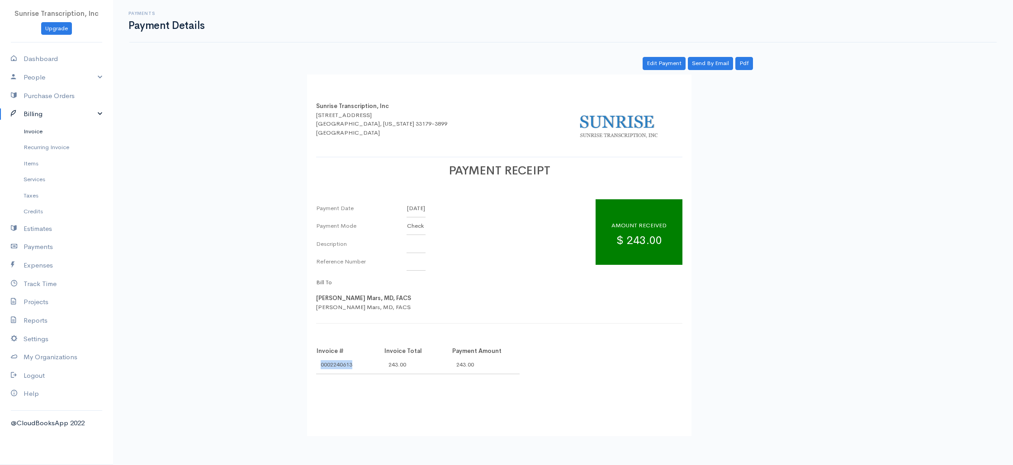
click at [46, 130] on link "Invoice" at bounding box center [56, 131] width 113 height 16
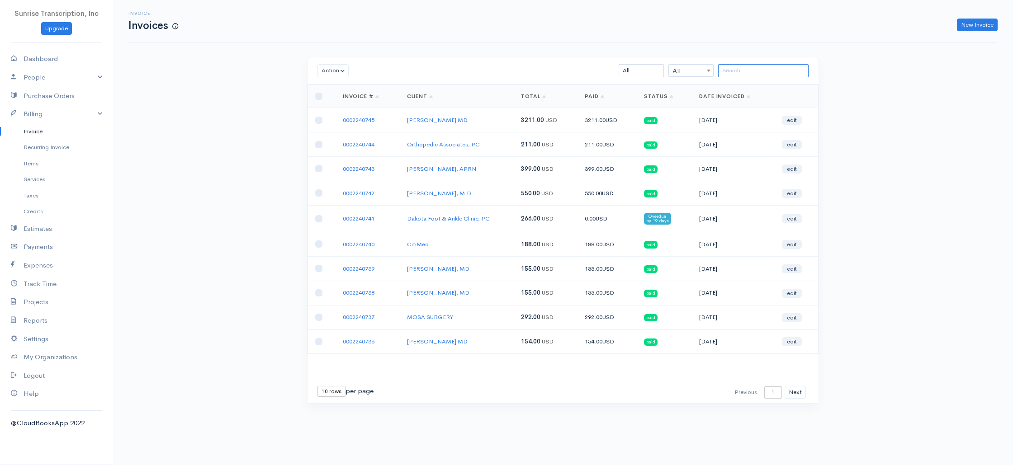
drag, startPoint x: 737, startPoint y: 71, endPoint x: 753, endPoint y: 73, distance: 16.0
click at [737, 71] on input "search" at bounding box center [763, 70] width 90 height 13
paste input "0002240613"
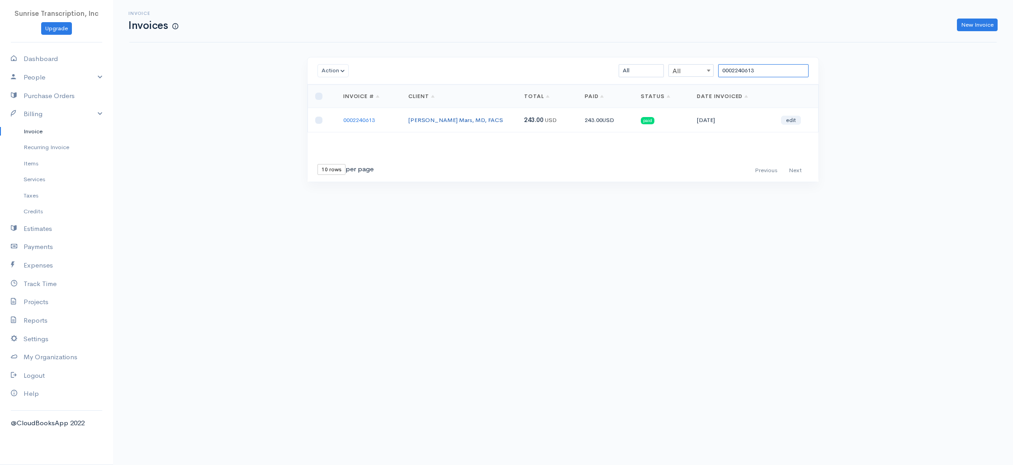
type input "0002240613"
click at [444, 120] on link "[PERSON_NAME] Mars, MD, FACS" at bounding box center [455, 120] width 94 height 8
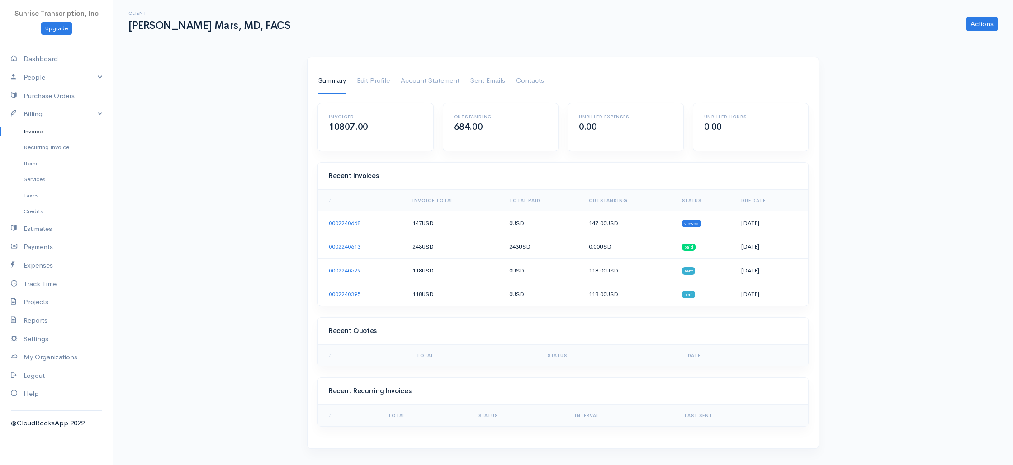
click at [182, 27] on h1 "[PERSON_NAME] Mars, MD, FACS" at bounding box center [210, 25] width 164 height 11
drag, startPoint x: 165, startPoint y: 28, endPoint x: 155, endPoint y: 27, distance: 10.0
click at [165, 28] on h1 "[PERSON_NAME] Mars, MD, FACS" at bounding box center [210, 25] width 164 height 11
click at [152, 27] on h1 "[PERSON_NAME] Mars, MD, FACS" at bounding box center [210, 25] width 164 height 11
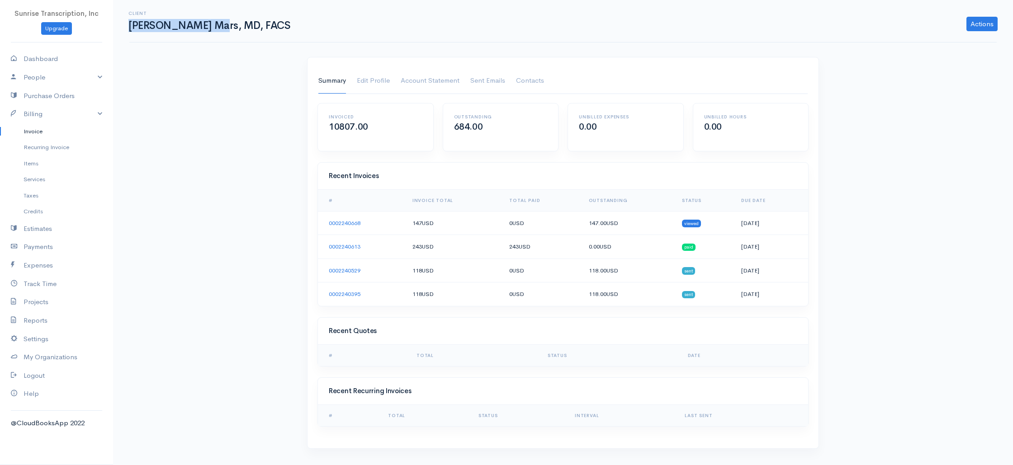
copy h1 "Patricia N. Mars"
drag, startPoint x: 52, startPoint y: 132, endPoint x: 146, endPoint y: 130, distance: 93.1
click at [52, 132] on link "Invoice" at bounding box center [56, 131] width 113 height 16
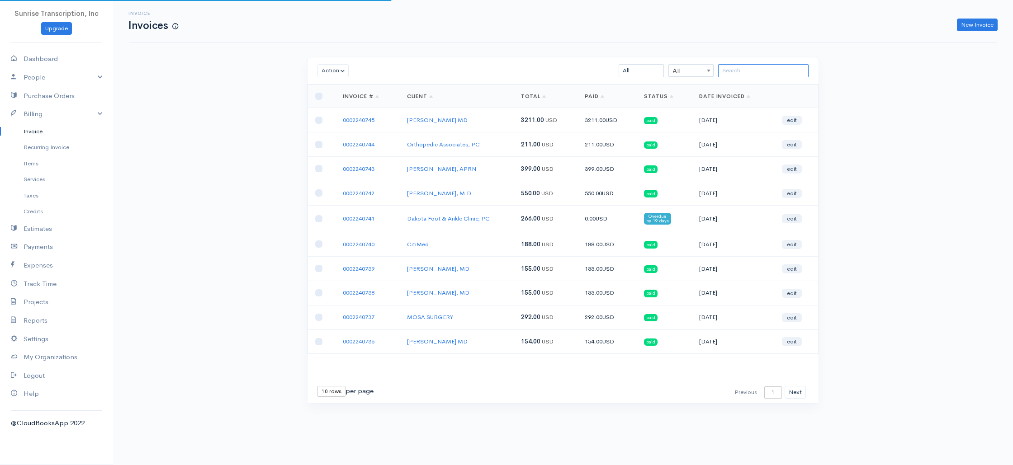
click at [772, 72] on input "search" at bounding box center [763, 70] width 90 height 13
paste input "Patricia N. Mars"
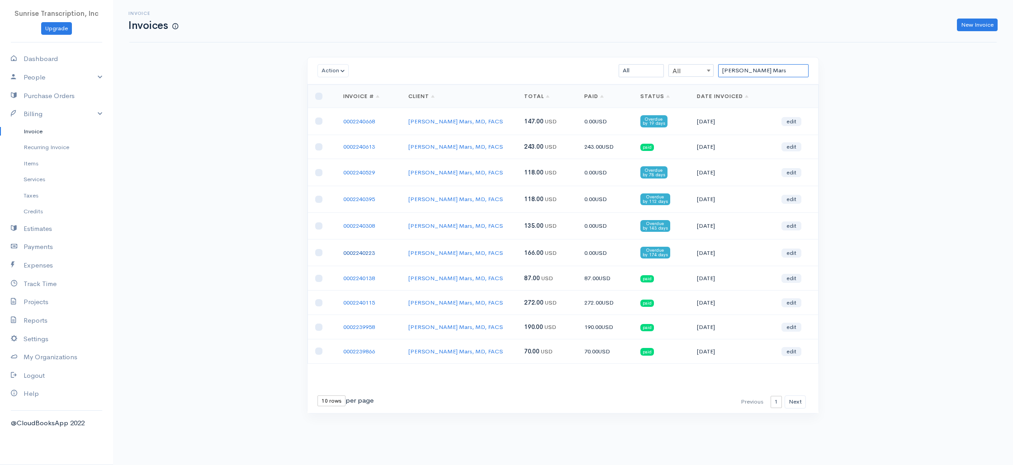
type input "Patricia N. Mars"
click at [320, 252] on input "checkbox" at bounding box center [318, 252] width 7 height 7
checkbox input "true"
click at [317, 227] on input "checkbox" at bounding box center [318, 225] width 7 height 7
checkbox input "true"
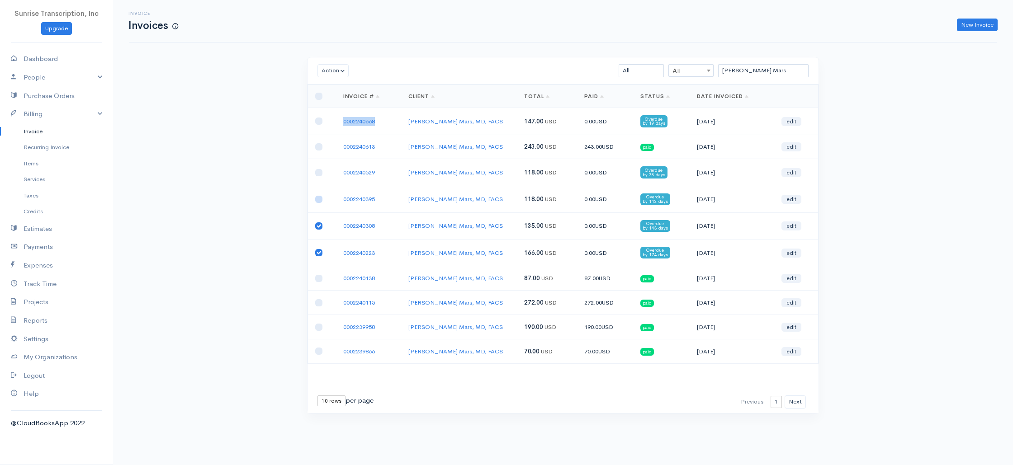
drag, startPoint x: 317, startPoint y: 197, endPoint x: 316, endPoint y: 192, distance: 4.5
click at [317, 197] on input "checkbox" at bounding box center [318, 199] width 7 height 7
checkbox input "true"
click at [318, 173] on input "checkbox" at bounding box center [318, 172] width 7 height 7
checkbox input "true"
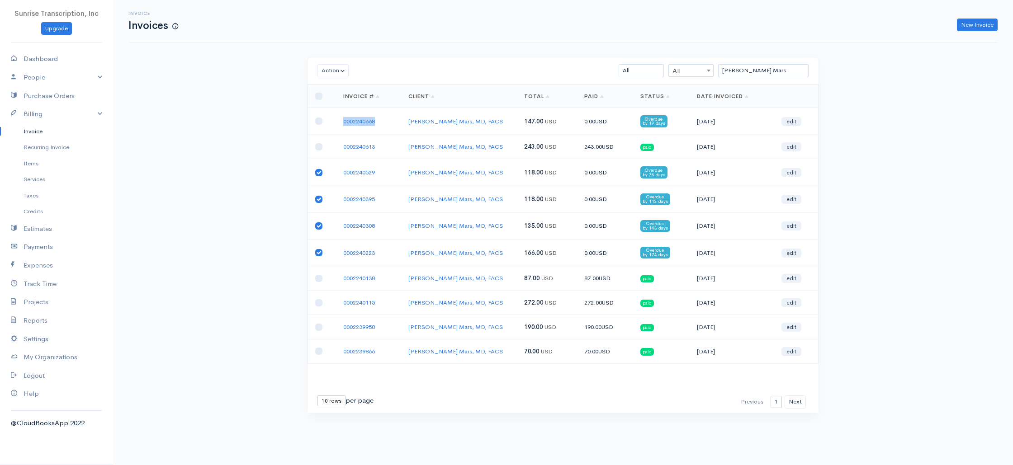
drag, startPoint x: 318, startPoint y: 254, endPoint x: 317, endPoint y: 234, distance: 20.8
click at [318, 254] on input "checkbox" at bounding box center [318, 252] width 7 height 7
checkbox input "false"
drag, startPoint x: 319, startPoint y: 225, endPoint x: 317, endPoint y: 216, distance: 9.2
click at [318, 225] on input "checkbox" at bounding box center [318, 225] width 7 height 7
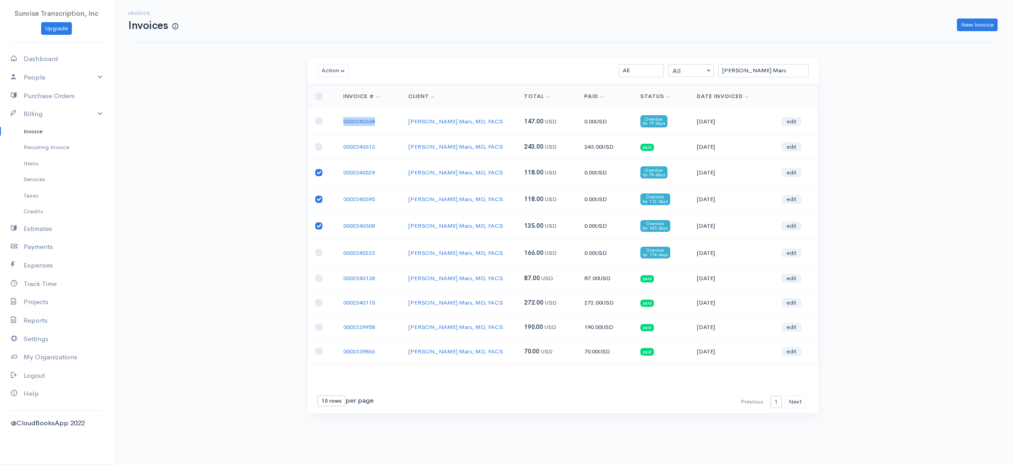
checkbox input "false"
drag, startPoint x: 316, startPoint y: 198, endPoint x: 317, endPoint y: 187, distance: 11.0
click at [316, 197] on input "checkbox" at bounding box center [318, 199] width 7 height 7
checkbox input "false"
click at [319, 170] on input "checkbox" at bounding box center [318, 172] width 7 height 7
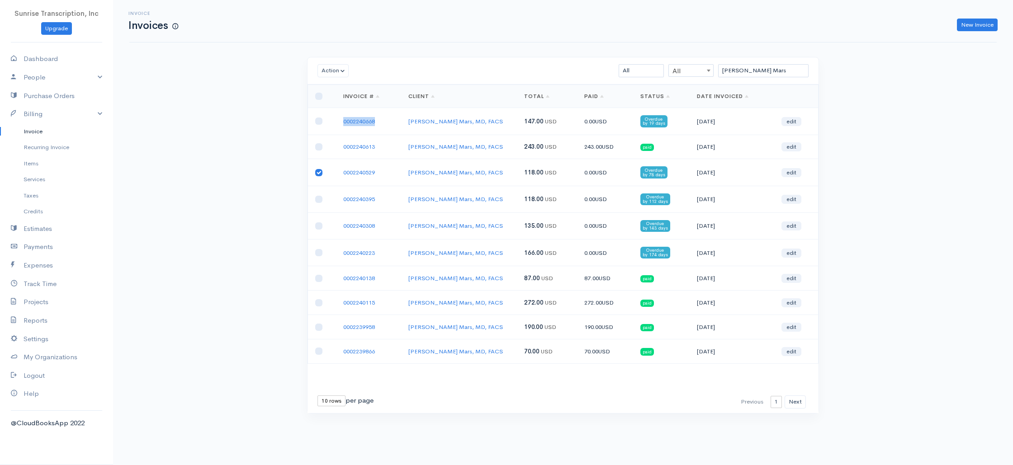
checkbox input "false"
click at [207, 155] on div "Invoice Invoices New Invoice Action Archive Delete Download PDF Send Mark as Se…" at bounding box center [563, 223] width 900 height 447
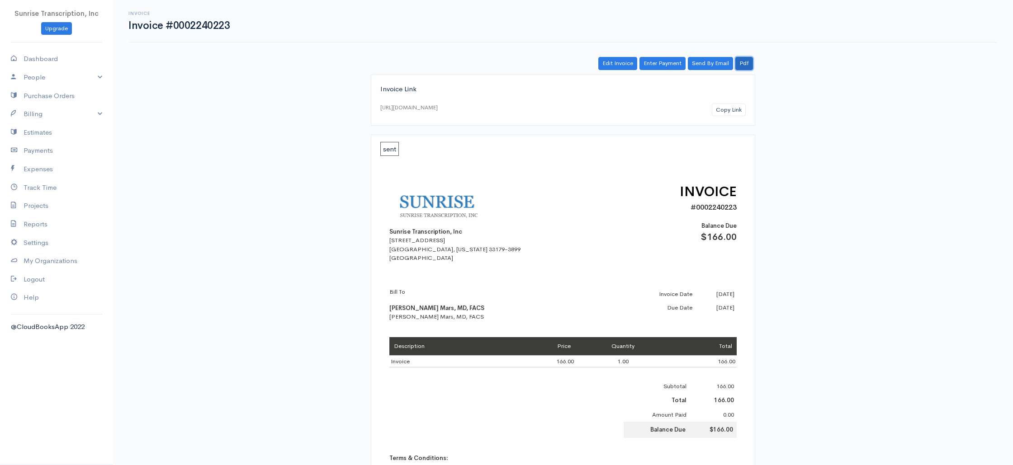
drag, startPoint x: 744, startPoint y: 65, endPoint x: 702, endPoint y: 34, distance: 52.4
click at [744, 65] on link "Pdf" at bounding box center [744, 63] width 18 height 13
click at [744, 60] on link "Pdf" at bounding box center [744, 63] width 18 height 13
click at [749, 64] on link "Pdf" at bounding box center [744, 63] width 18 height 13
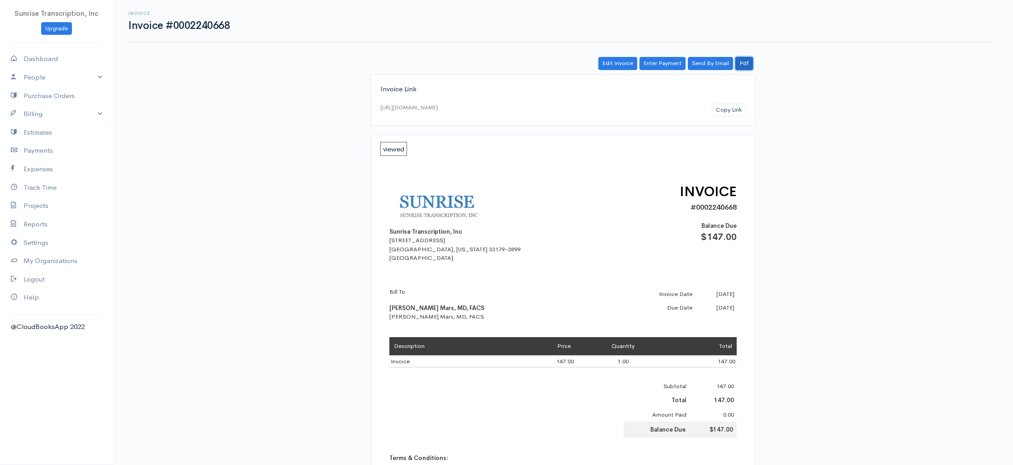
drag, startPoint x: 744, startPoint y: 64, endPoint x: 677, endPoint y: 36, distance: 72.4
click at [744, 64] on link "Pdf" at bounding box center [744, 63] width 18 height 13
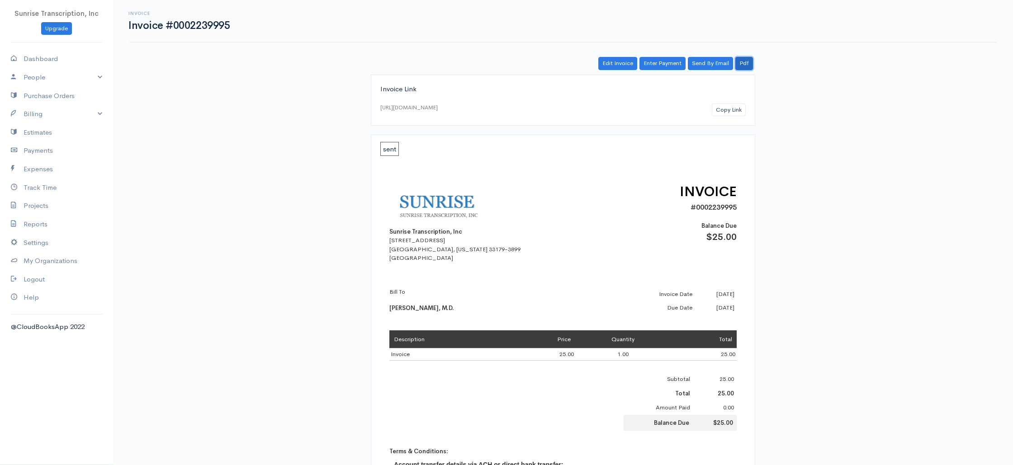
click at [747, 63] on link "Pdf" at bounding box center [744, 63] width 18 height 13
drag, startPoint x: 749, startPoint y: 63, endPoint x: 589, endPoint y: 0, distance: 172.1
click at [749, 63] on link "Pdf" at bounding box center [744, 63] width 18 height 13
click at [740, 62] on link "Pdf" at bounding box center [744, 63] width 18 height 13
click at [743, 62] on link "Pdf" at bounding box center [744, 63] width 18 height 13
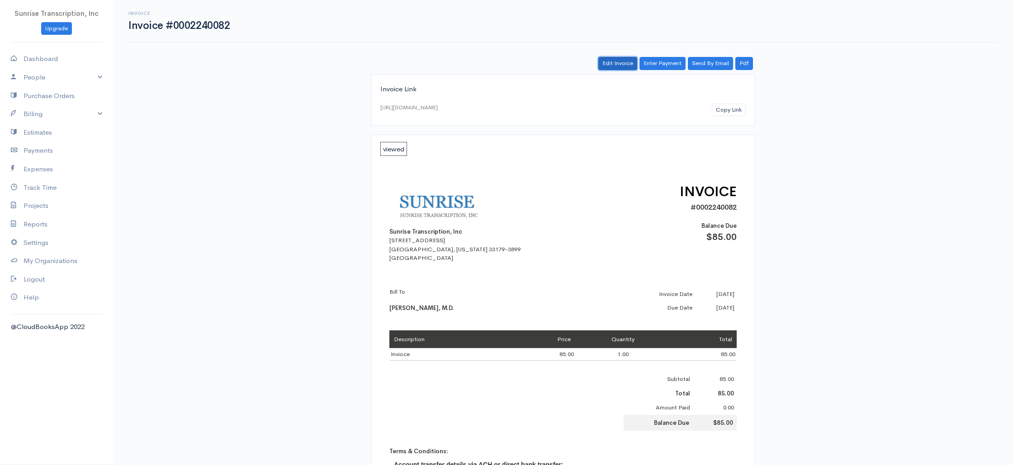
click at [627, 62] on link "Edit Invoice" at bounding box center [617, 63] width 39 height 13
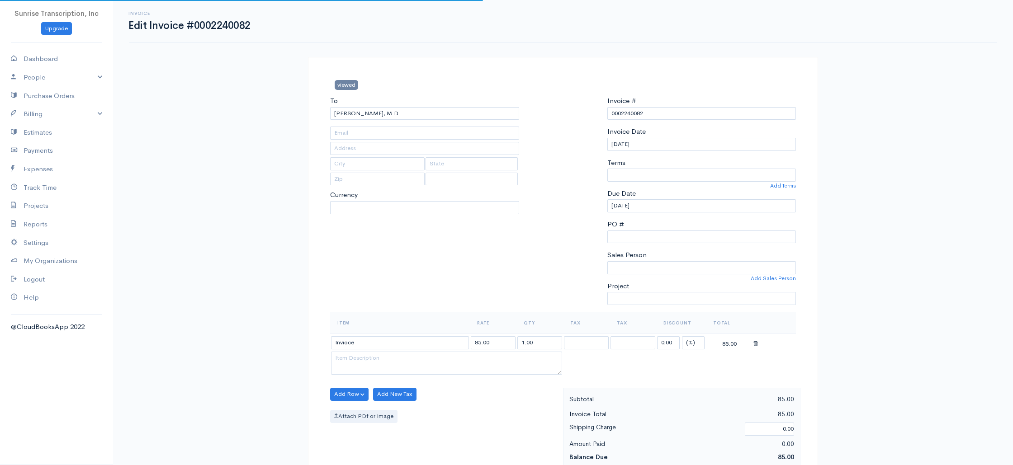
type input "jud2000@att.net"
select select
select select "[GEOGRAPHIC_DATA]"
select select "USD"
select select "0"
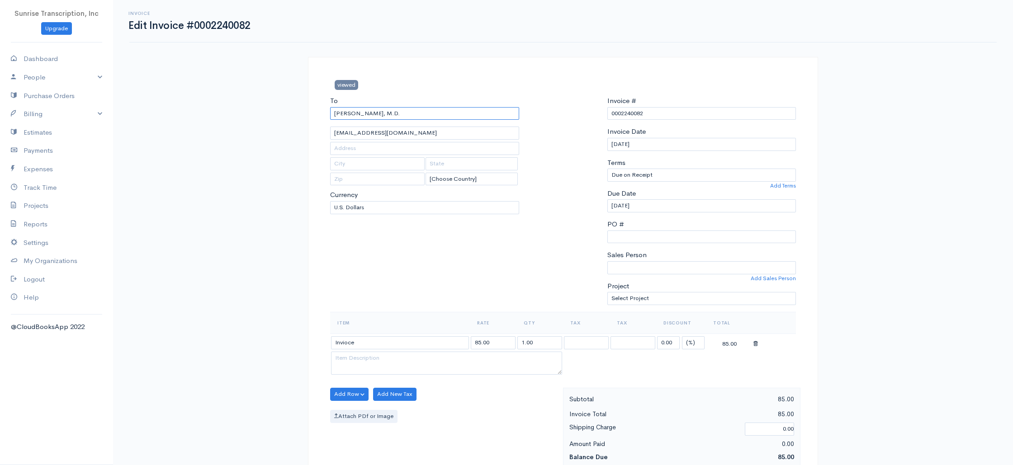
click at [363, 113] on input "Jose U. DeSousa, M.D." at bounding box center [424, 113] width 189 height 13
drag, startPoint x: 363, startPoint y: 113, endPoint x: 334, endPoint y: 90, distance: 37.3
click at [363, 113] on input "Jose U. DeSousa, M.D." at bounding box center [424, 113] width 189 height 13
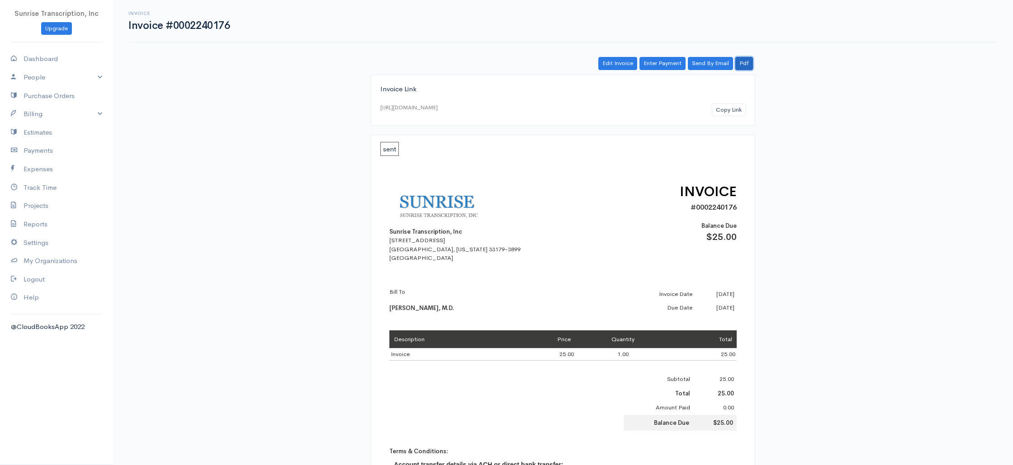
click at [746, 65] on link "Pdf" at bounding box center [744, 63] width 18 height 13
drag, startPoint x: 744, startPoint y: 63, endPoint x: 642, endPoint y: 17, distance: 112.1
click at [744, 63] on link "Pdf" at bounding box center [744, 63] width 18 height 13
click at [750, 65] on link "Pdf" at bounding box center [744, 63] width 18 height 13
click at [741, 62] on link "Pdf" at bounding box center [744, 63] width 18 height 13
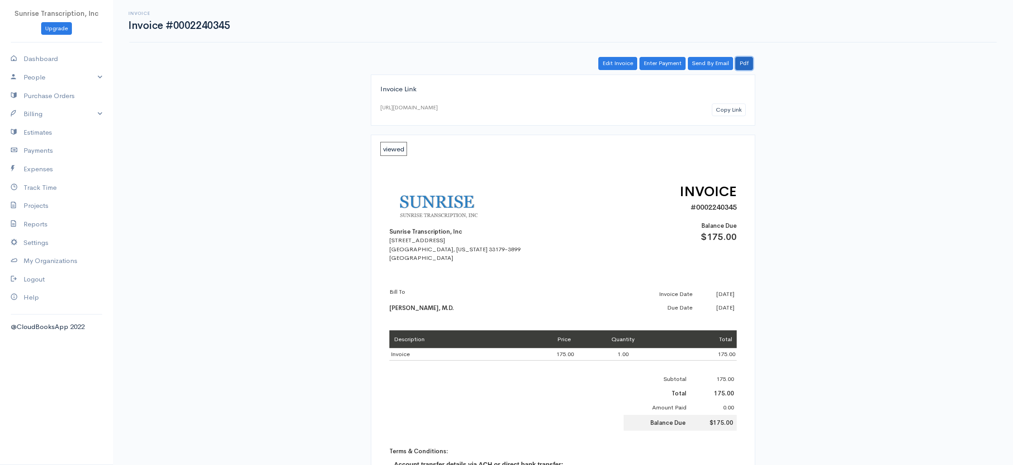
drag, startPoint x: 741, startPoint y: 65, endPoint x: 721, endPoint y: 5, distance: 63.2
click at [741, 65] on link "Pdf" at bounding box center [744, 63] width 18 height 13
drag, startPoint x: 745, startPoint y: 64, endPoint x: 728, endPoint y: 40, distance: 29.5
click at [745, 64] on link "Pdf" at bounding box center [744, 63] width 18 height 13
drag, startPoint x: 747, startPoint y: 61, endPoint x: 757, endPoint y: 26, distance: 36.2
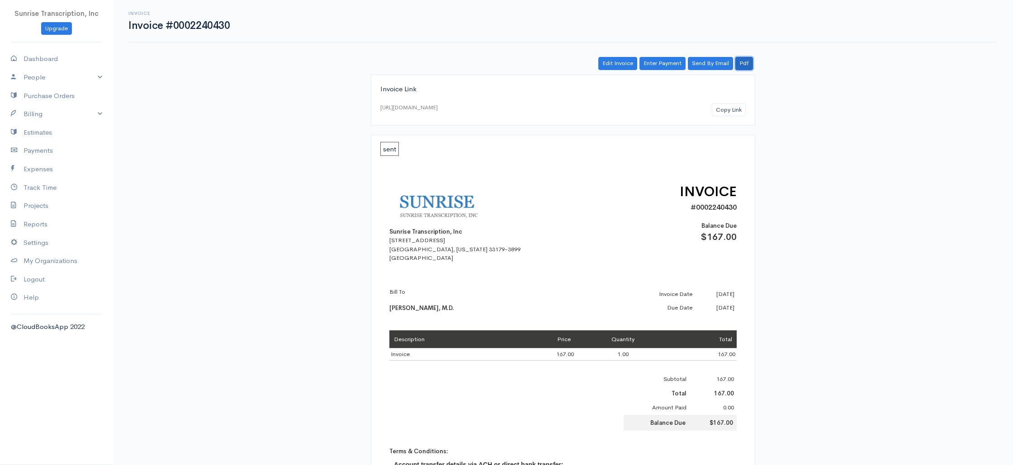
click at [747, 61] on link "Pdf" at bounding box center [744, 63] width 18 height 13
click at [749, 61] on link "Pdf" at bounding box center [744, 63] width 18 height 13
drag, startPoint x: 744, startPoint y: 64, endPoint x: 744, endPoint y: 57, distance: 6.8
click at [744, 64] on link "Pdf" at bounding box center [744, 63] width 18 height 13
click at [739, 64] on link "Pdf" at bounding box center [744, 63] width 18 height 13
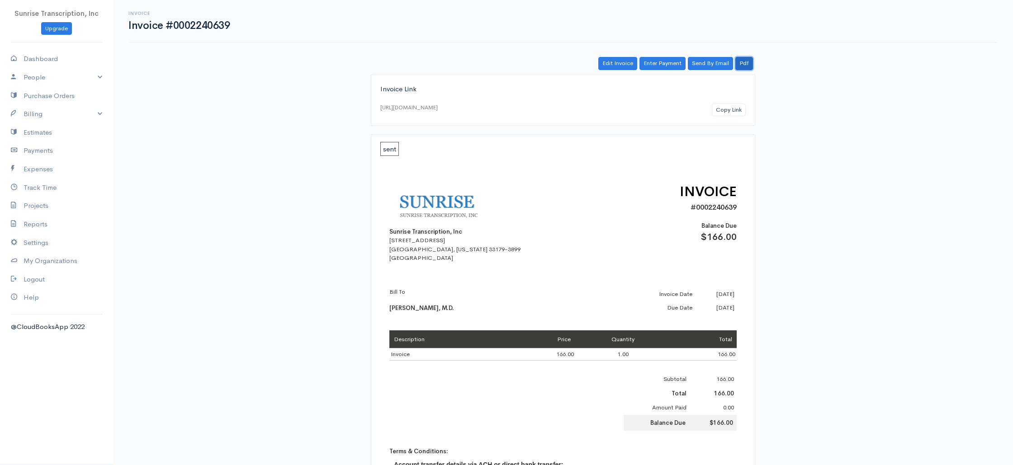
drag, startPoint x: 749, startPoint y: 66, endPoint x: 764, endPoint y: 52, distance: 19.8
click at [749, 66] on link "Pdf" at bounding box center [744, 63] width 18 height 13
drag, startPoint x: 744, startPoint y: 63, endPoint x: 773, endPoint y: 44, distance: 34.7
click at [744, 63] on link "Pdf" at bounding box center [744, 63] width 18 height 13
click at [742, 64] on link "Pdf" at bounding box center [744, 63] width 18 height 13
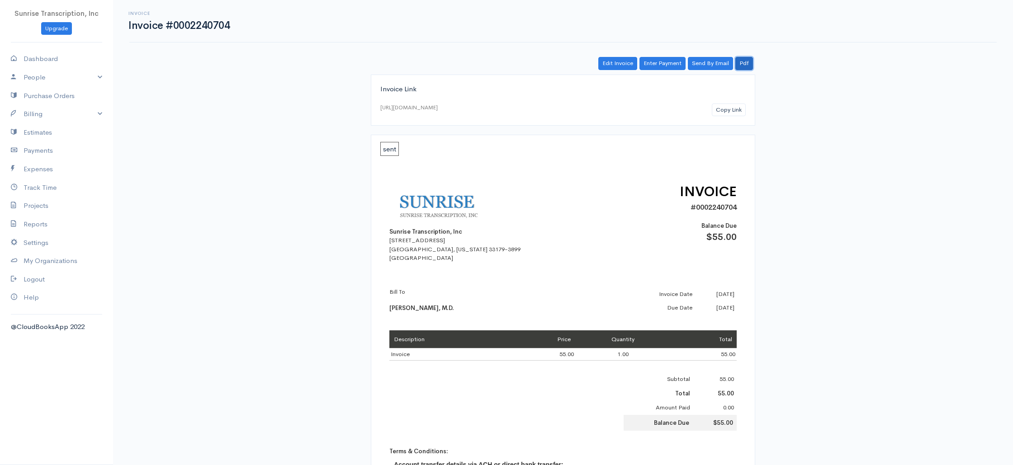
drag, startPoint x: 743, startPoint y: 64, endPoint x: 757, endPoint y: 61, distance: 13.9
click at [743, 64] on link "Pdf" at bounding box center [744, 63] width 18 height 13
